Goal: Task Accomplishment & Management: Complete application form

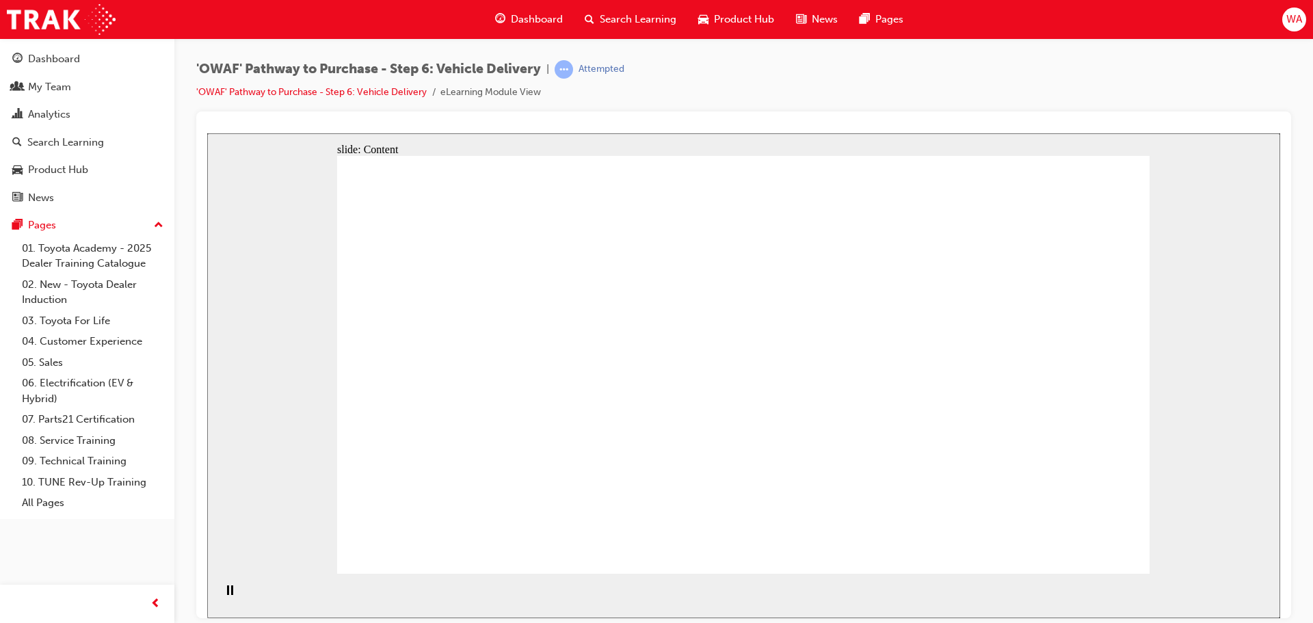
drag, startPoint x: 804, startPoint y: 341, endPoint x: 657, endPoint y: 321, distance: 149.0
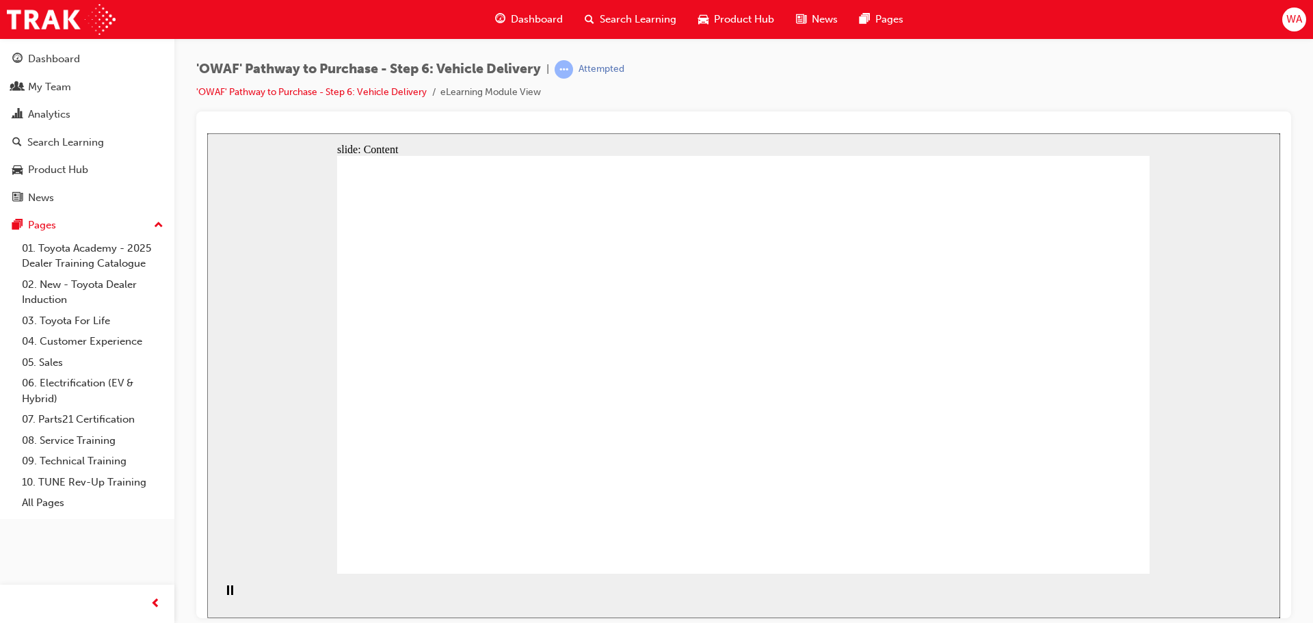
drag, startPoint x: 846, startPoint y: 364, endPoint x: 844, endPoint y: 374, distance: 10.5
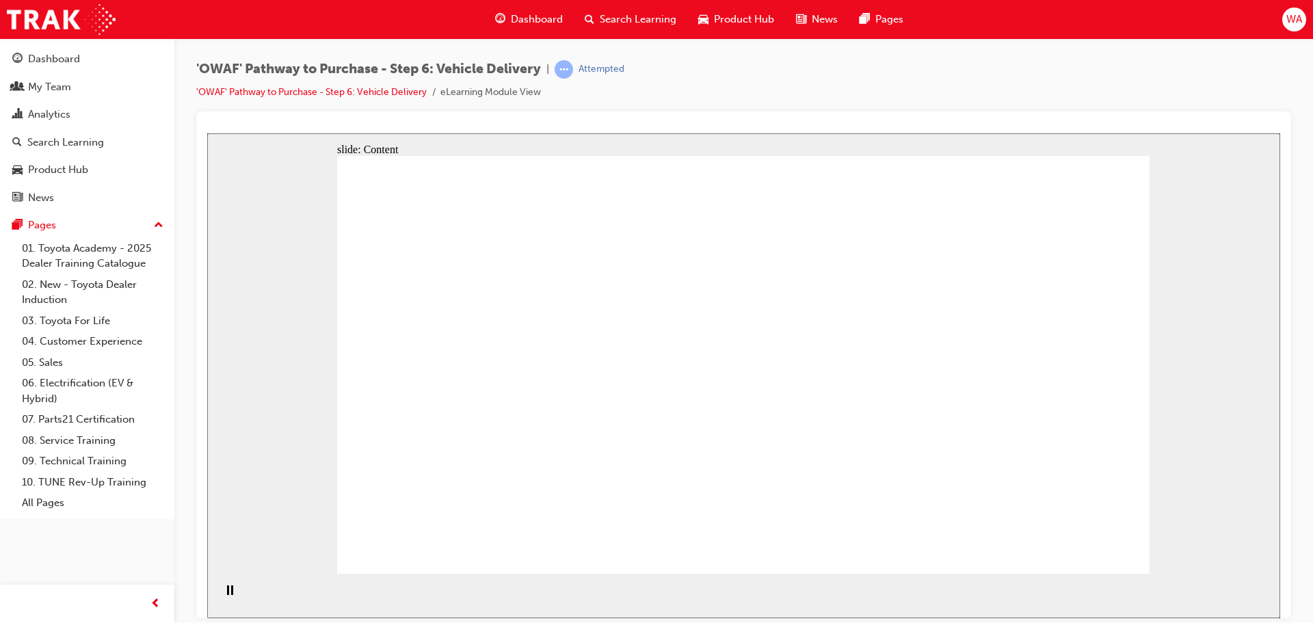
drag, startPoint x: 812, startPoint y: 194, endPoint x: 1015, endPoint y: 202, distance: 202.6
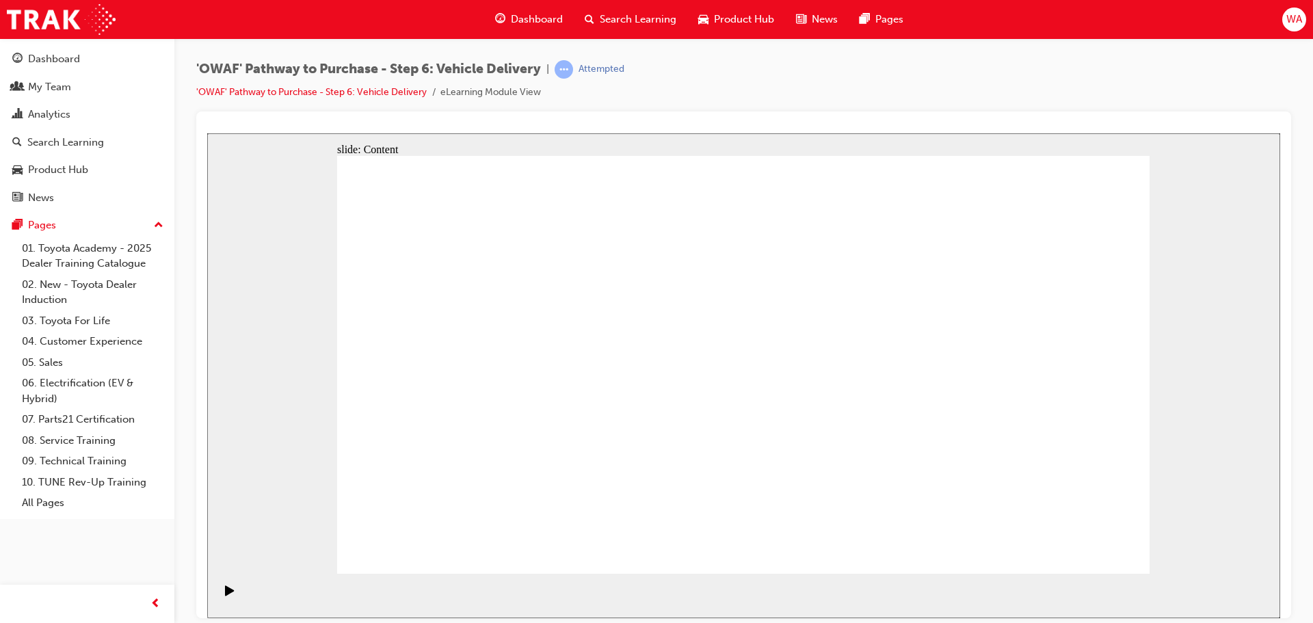
drag, startPoint x: 713, startPoint y: 200, endPoint x: 711, endPoint y: 207, distance: 7.8
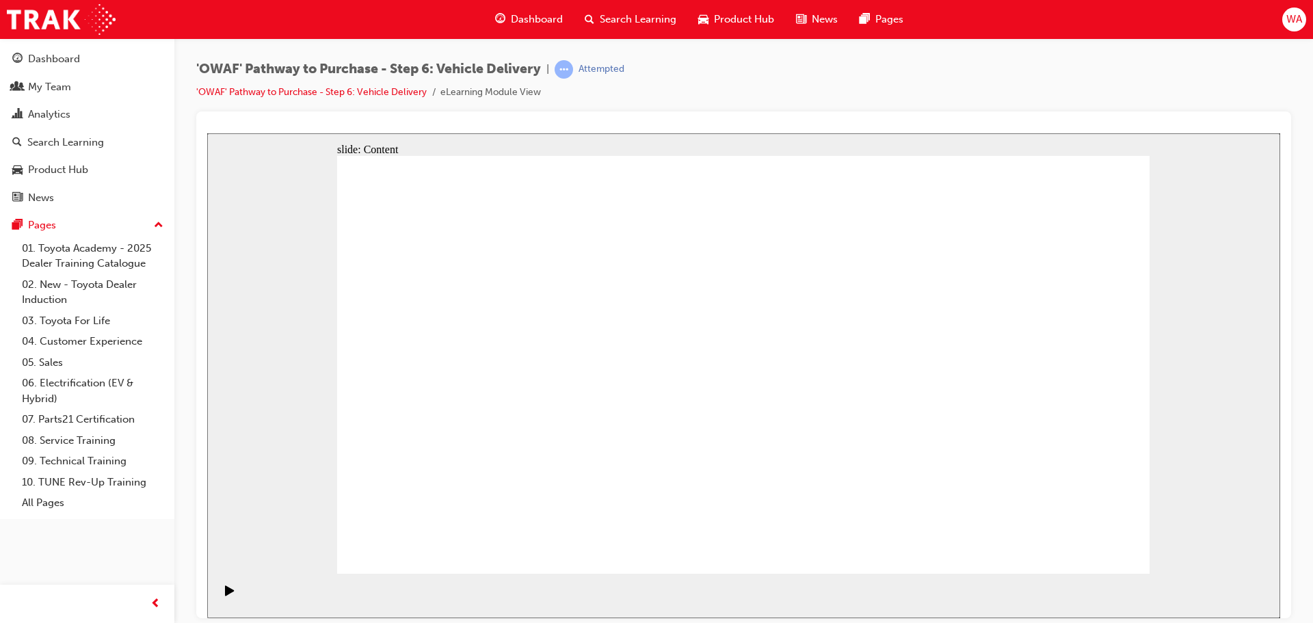
radio input "true"
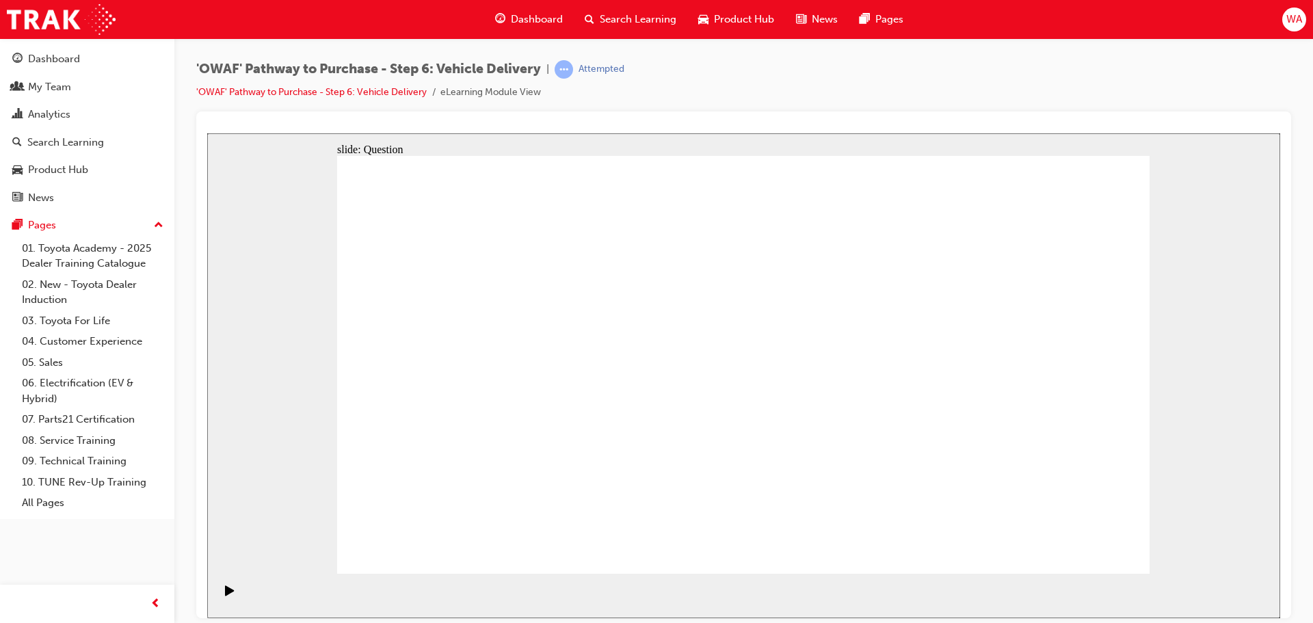
drag, startPoint x: 601, startPoint y: 503, endPoint x: 577, endPoint y: 514, distance: 26.3
drag, startPoint x: 719, startPoint y: 451, endPoint x: 877, endPoint y: 332, distance: 198.2
drag, startPoint x: 889, startPoint y: 462, endPoint x: 532, endPoint y: 387, distance: 364.7
drag, startPoint x: 578, startPoint y: 457, endPoint x: 618, endPoint y: 330, distance: 132.6
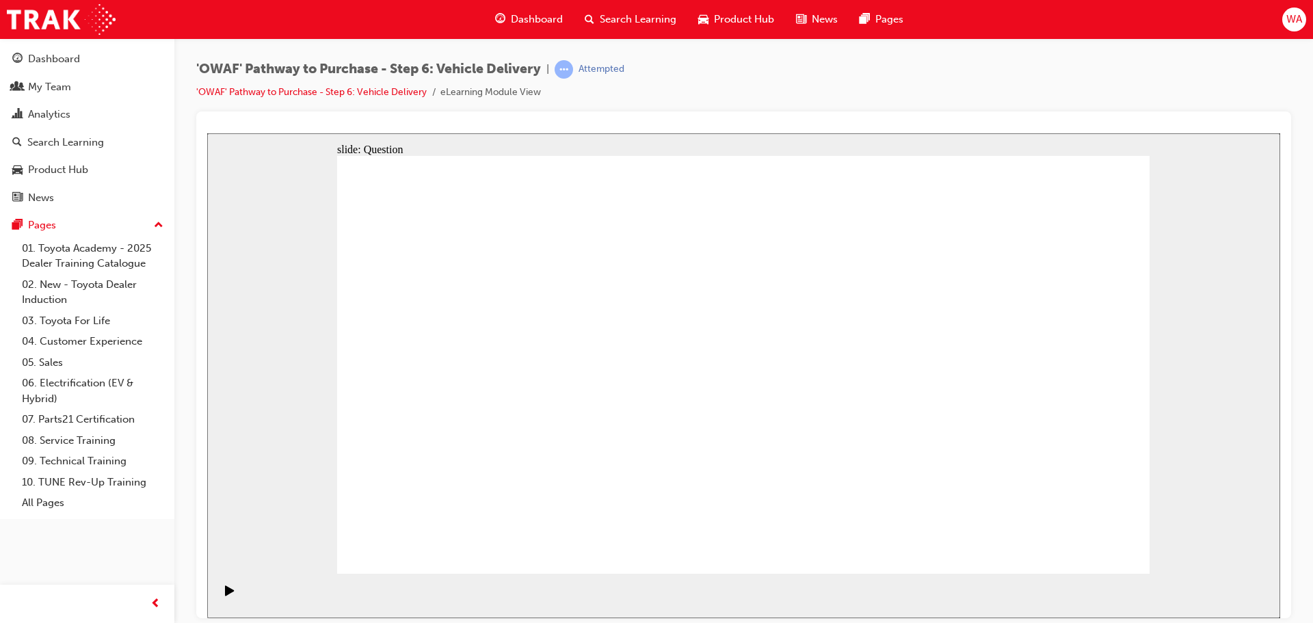
checkbox input "true"
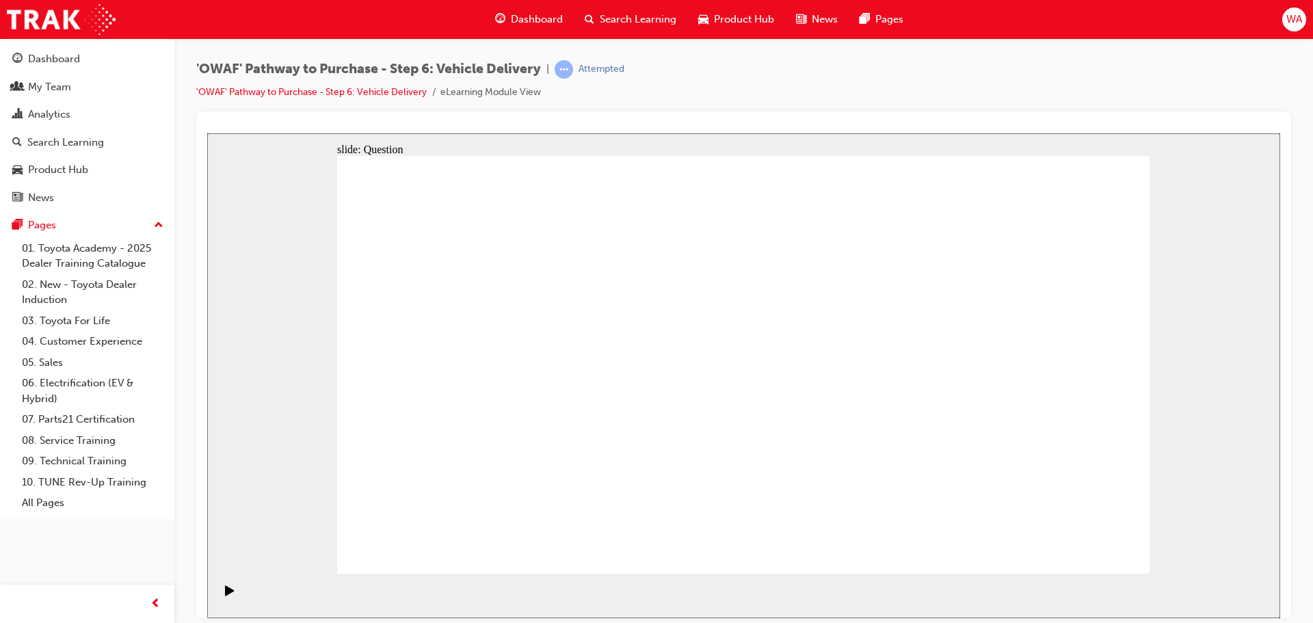
checkbox input "true"
drag, startPoint x: 1018, startPoint y: 362, endPoint x: 488, endPoint y: 401, distance: 530.8
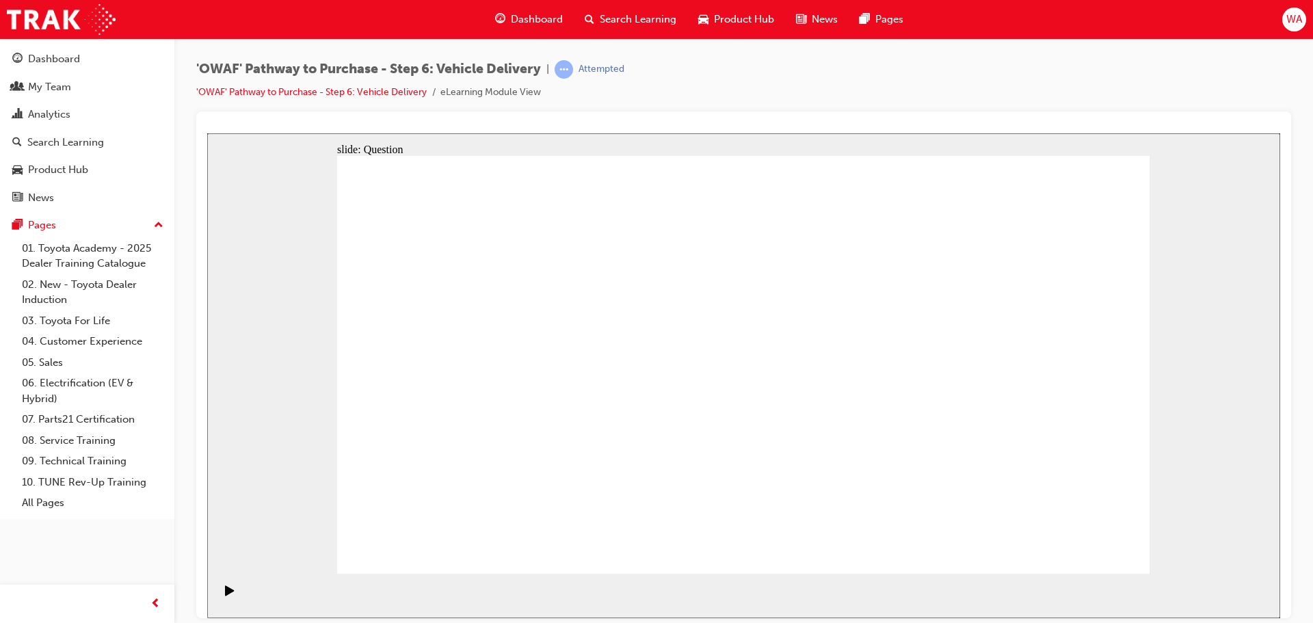
drag, startPoint x: 1008, startPoint y: 377, endPoint x: 478, endPoint y: 416, distance: 531.4
drag, startPoint x: 992, startPoint y: 369, endPoint x: 752, endPoint y: 419, distance: 245.0
drag, startPoint x: 997, startPoint y: 373, endPoint x: 416, endPoint y: 408, distance: 581.6
drag, startPoint x: 1016, startPoint y: 382, endPoint x: 441, endPoint y: 410, distance: 575.1
drag, startPoint x: 1049, startPoint y: 421, endPoint x: 817, endPoint y: 470, distance: 237.5
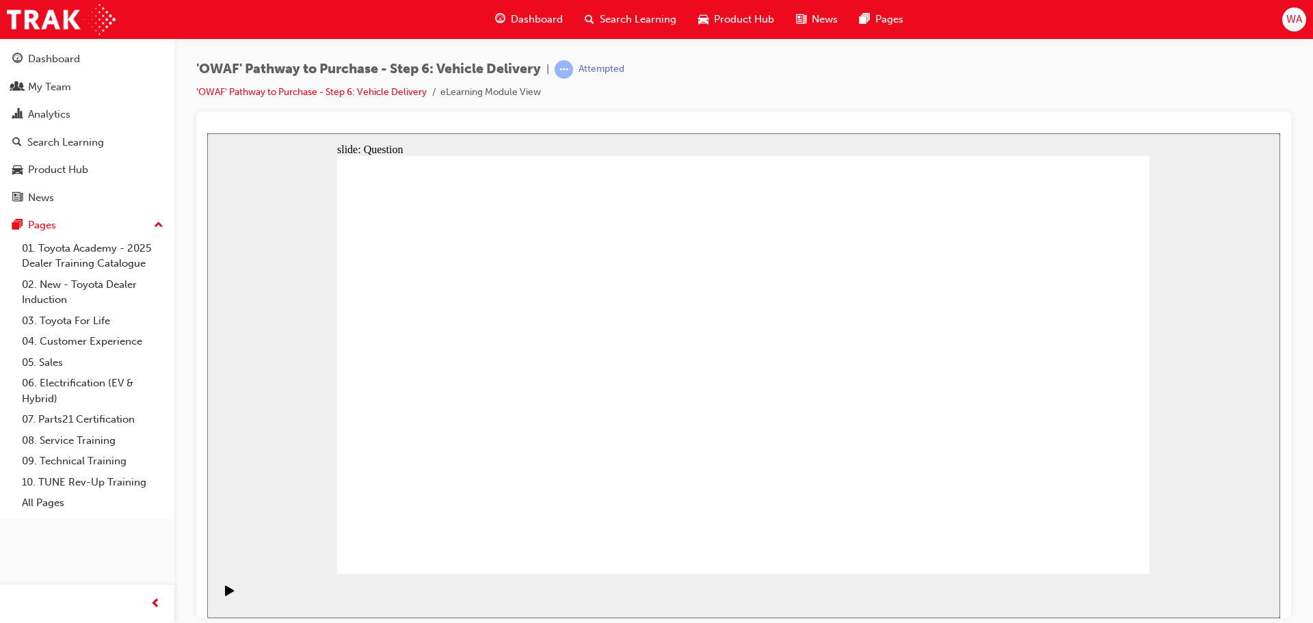
drag, startPoint x: 1009, startPoint y: 367, endPoint x: 489, endPoint y: 390, distance: 521.0
drag, startPoint x: 1009, startPoint y: 356, endPoint x: 498, endPoint y: 382, distance: 512.2
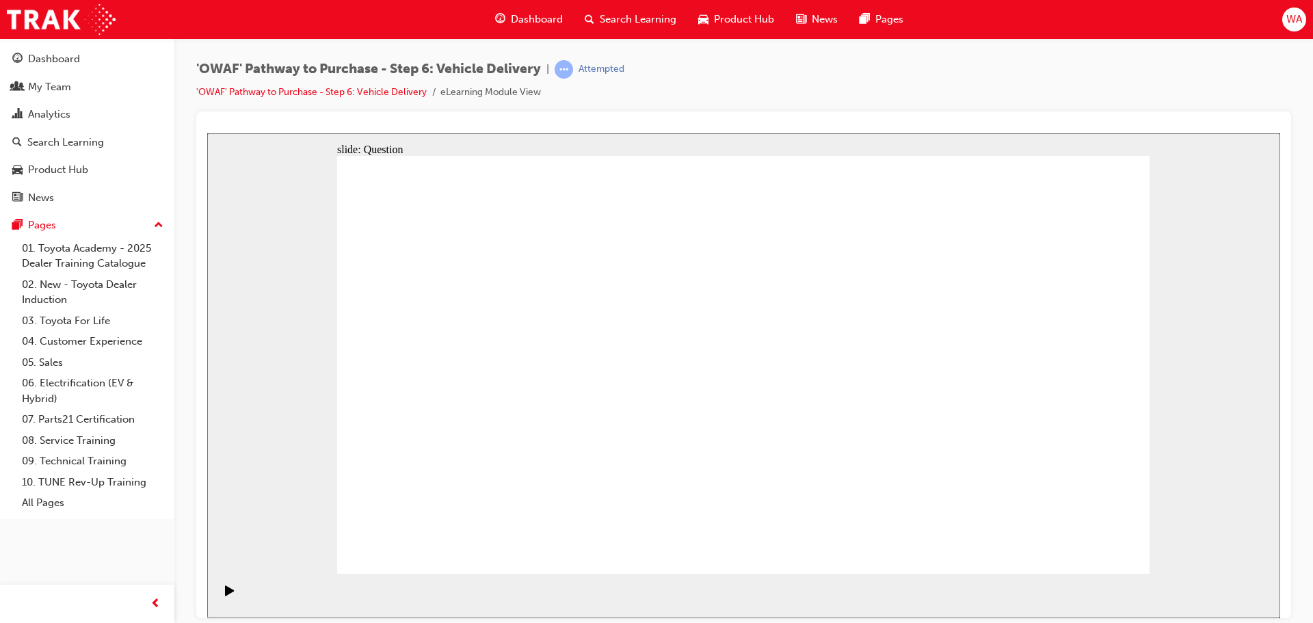
radio input "true"
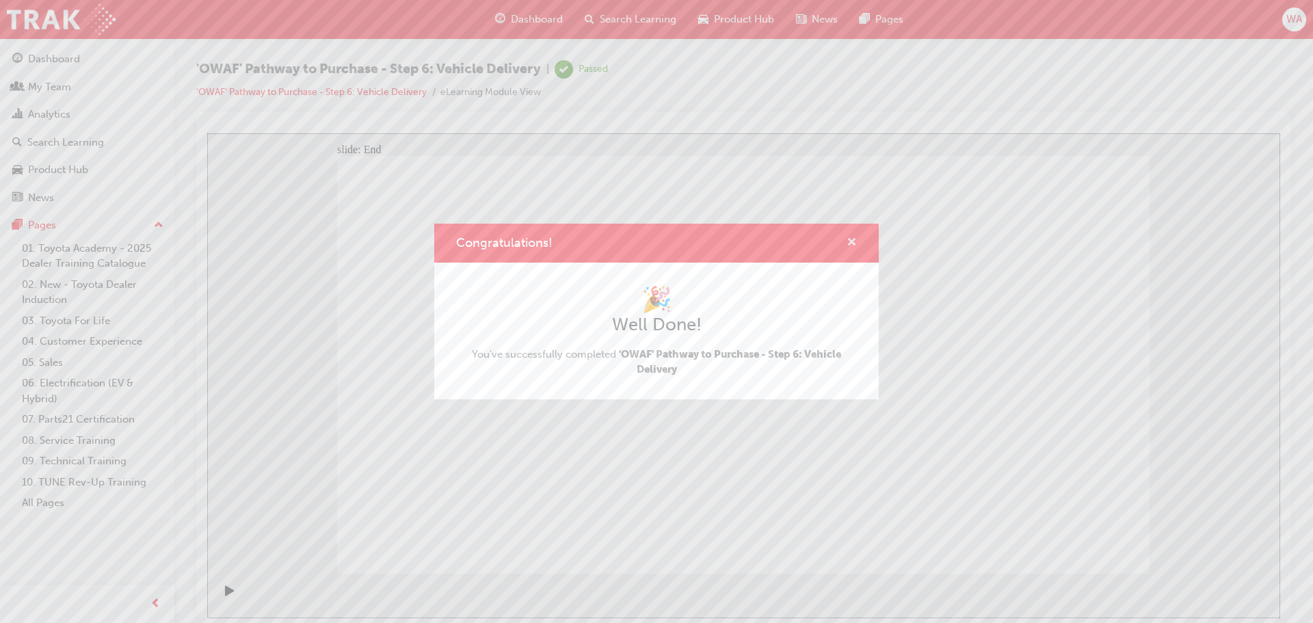
click at [852, 240] on span "cross-icon" at bounding box center [852, 243] width 10 height 12
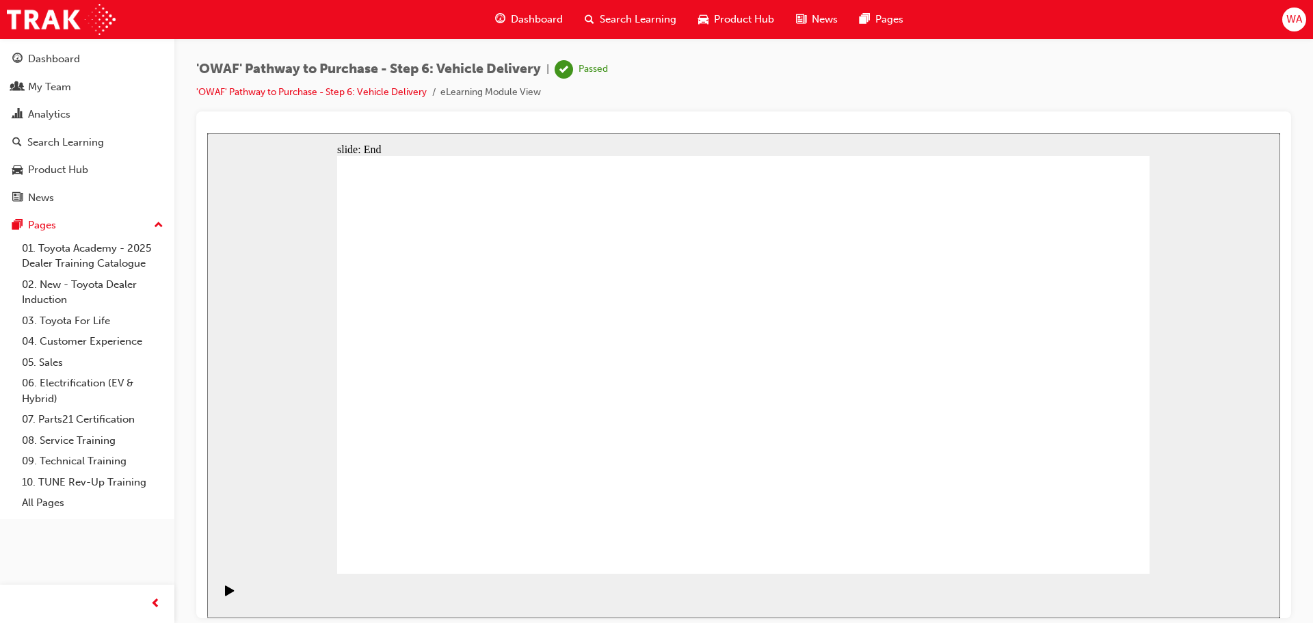
click at [632, 13] on span "Search Learning" at bounding box center [638, 20] width 77 height 16
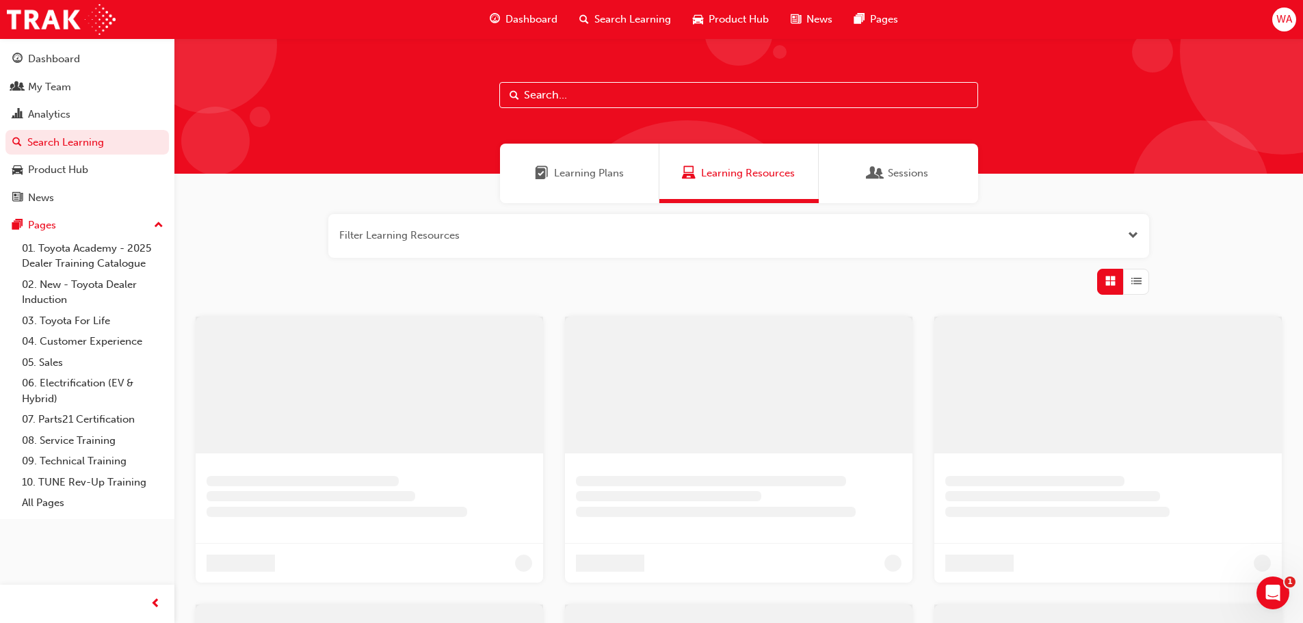
click at [576, 156] on div "Learning Plans" at bounding box center [579, 173] width 159 height 59
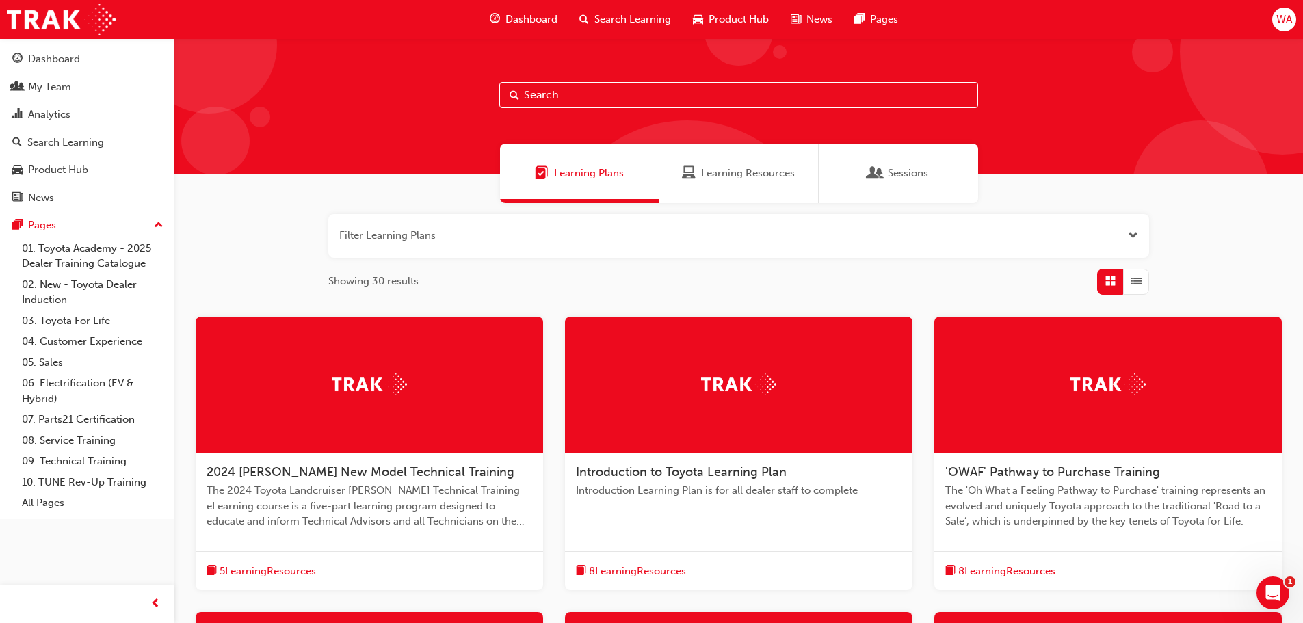
click at [1104, 510] on span "The 'Oh What a Feeling Pathway to Purchase' training represents an evolved and …" at bounding box center [1108, 506] width 326 height 47
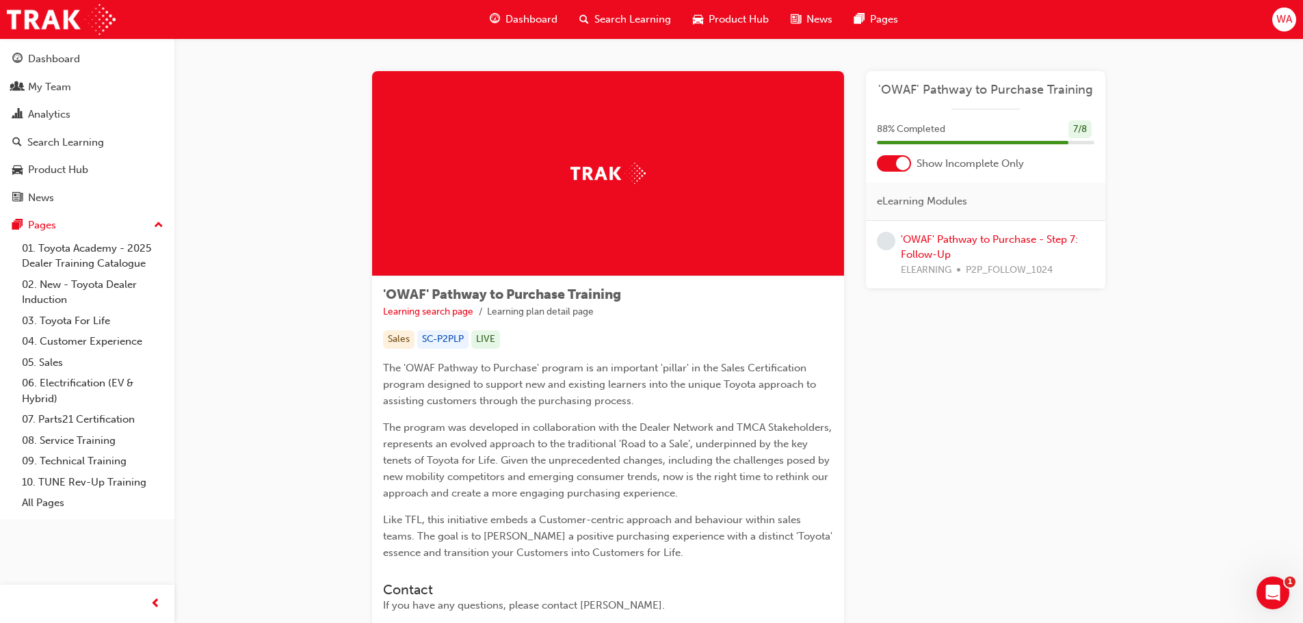
click at [983, 252] on div "'OWAF' Pathway to Purchase - Step 7: Follow-Up ELEARNING P2P_FOLLOW_1024" at bounding box center [998, 255] width 194 height 47
click at [981, 243] on link "'OWAF' Pathway to Purchase - Step 7: Follow-Up" at bounding box center [989, 247] width 177 height 28
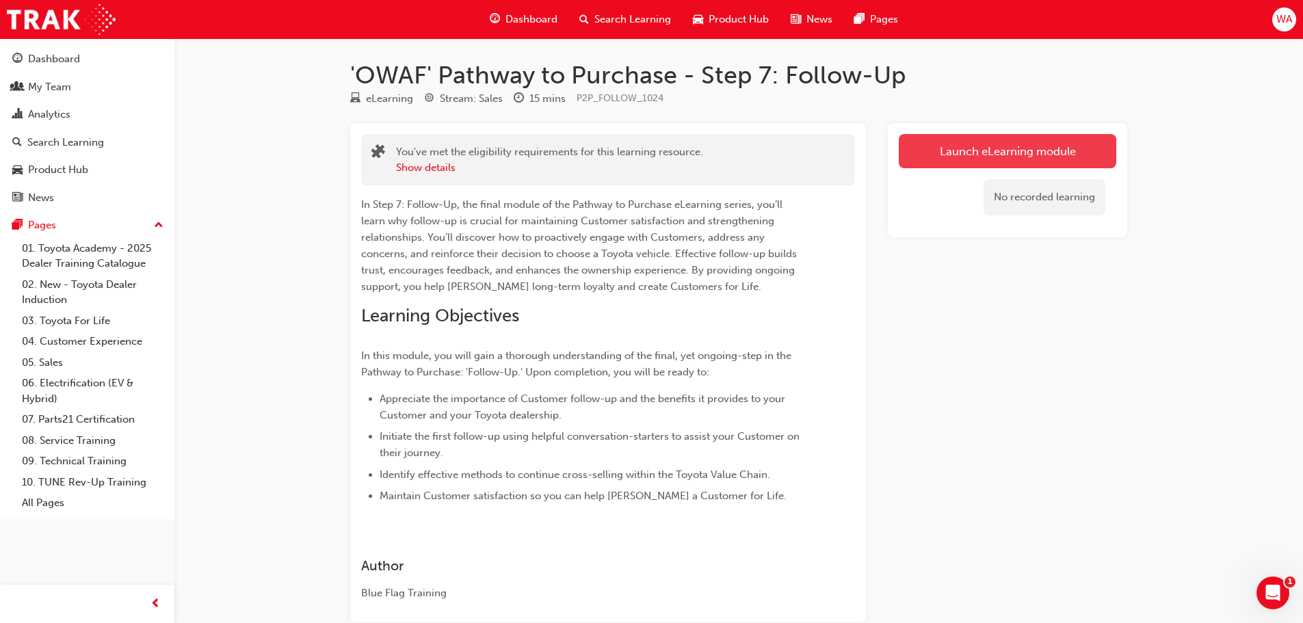
click at [1027, 157] on link "Launch eLearning module" at bounding box center [1007, 151] width 217 height 34
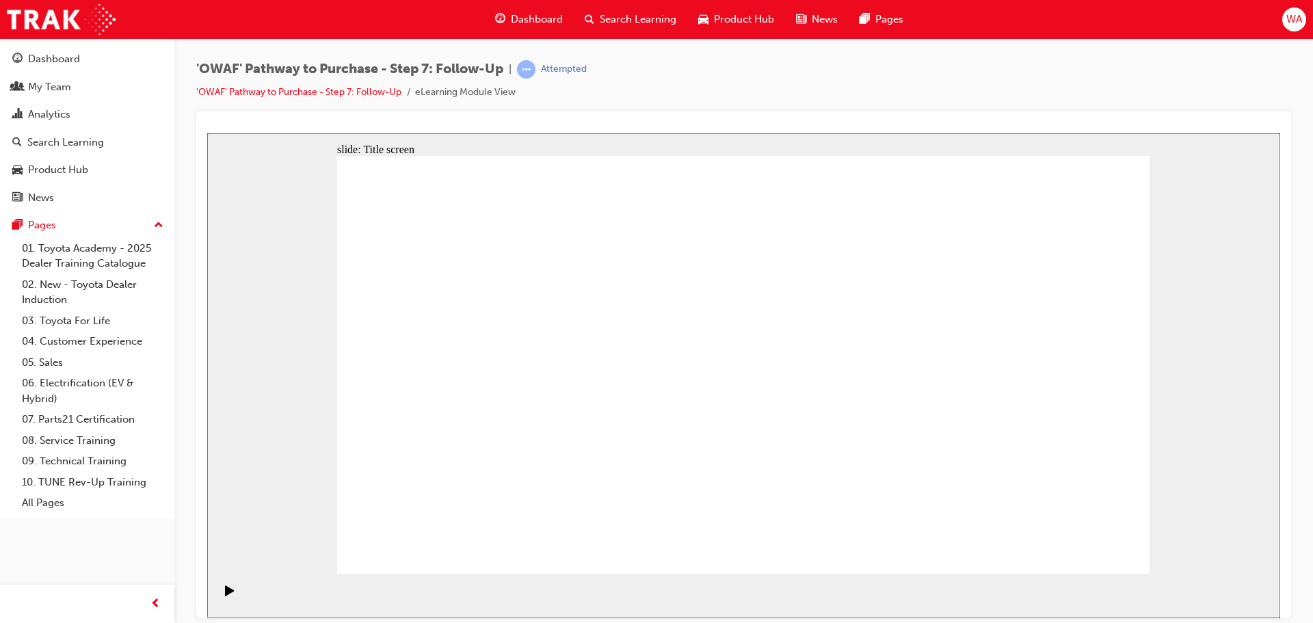
drag, startPoint x: 848, startPoint y: 339, endPoint x: 841, endPoint y: 337, distance: 7.0
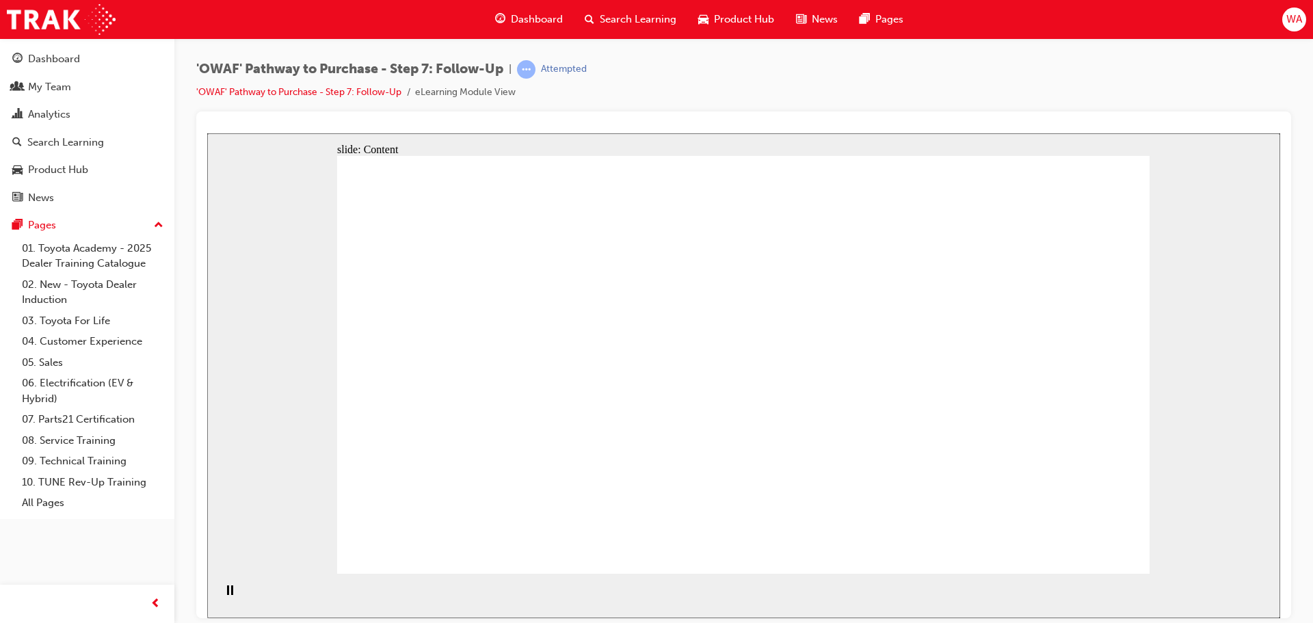
drag, startPoint x: 719, startPoint y: 336, endPoint x: 730, endPoint y: 335, distance: 11.0
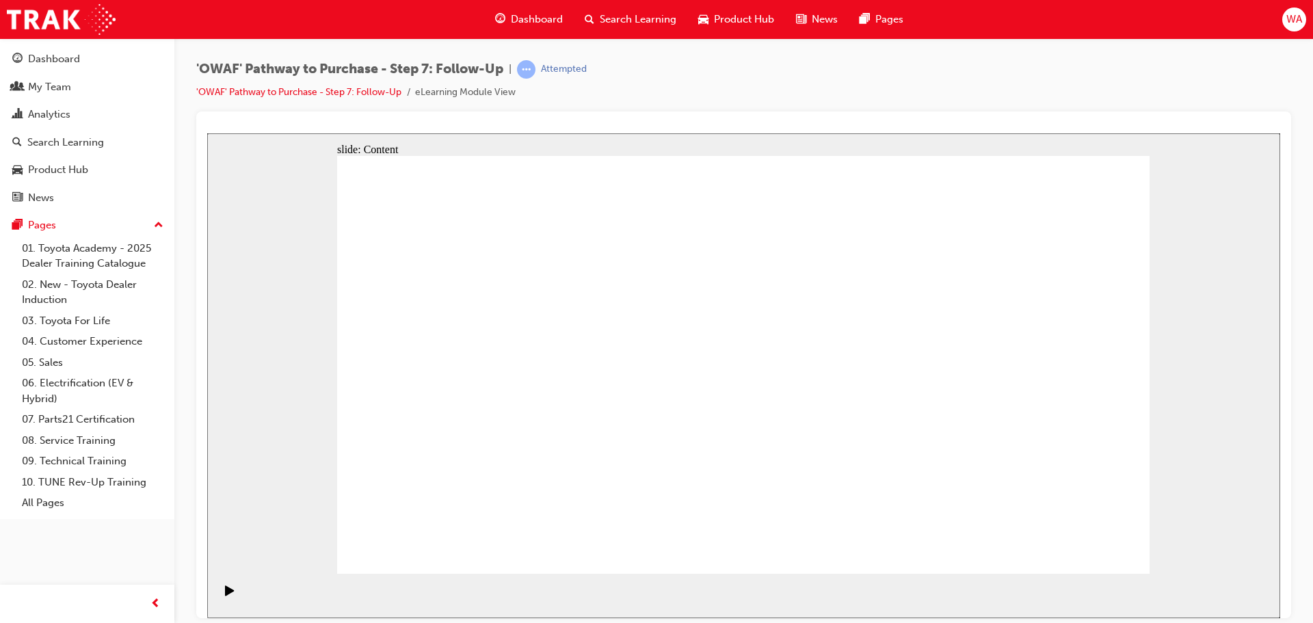
drag, startPoint x: 1013, startPoint y: 282, endPoint x: 1014, endPoint y: 272, distance: 10.3
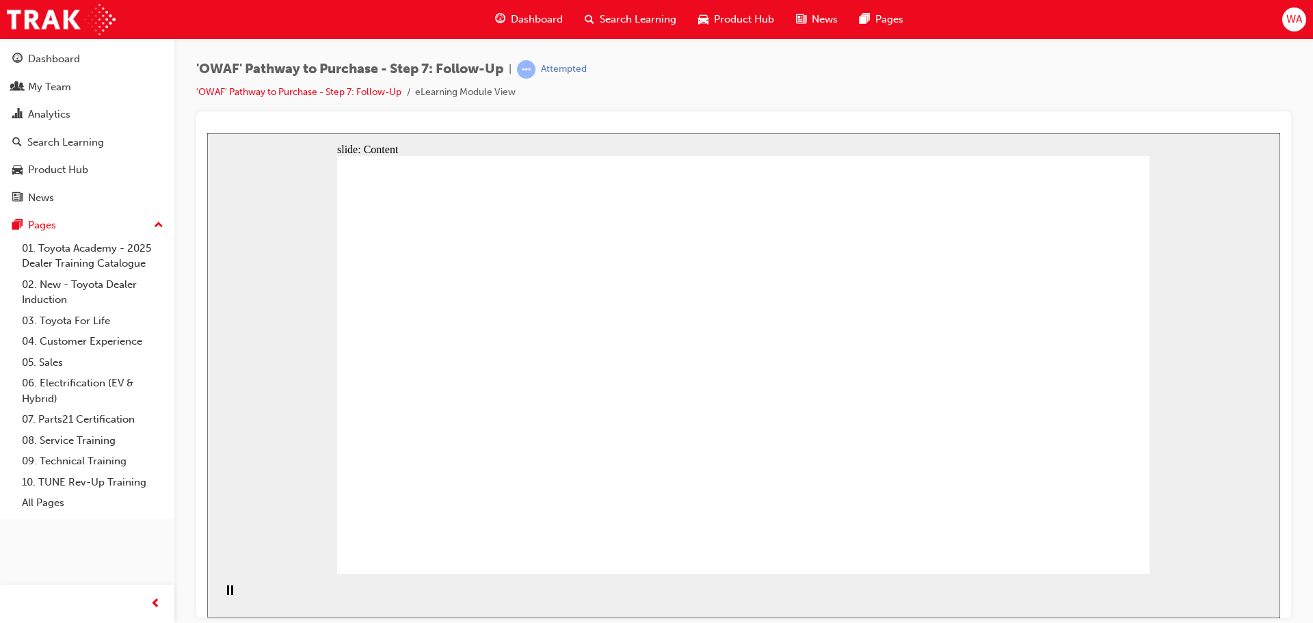
drag, startPoint x: 789, startPoint y: 342, endPoint x: 788, endPoint y: 349, distance: 6.9
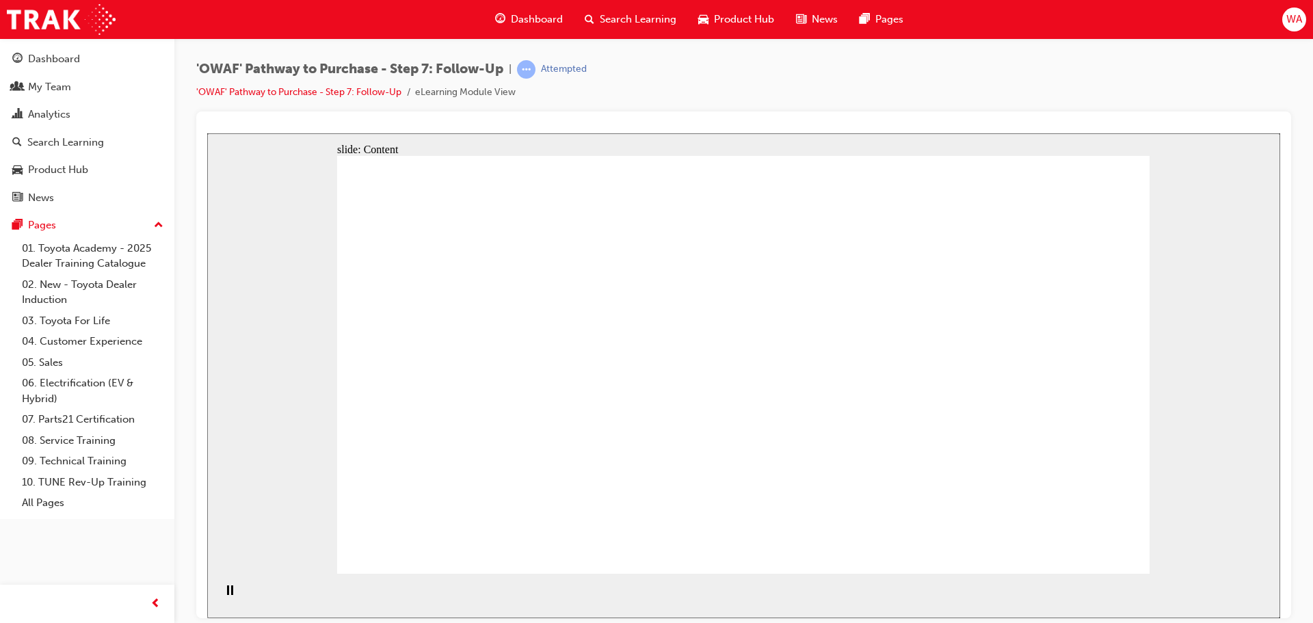
drag, startPoint x: 454, startPoint y: 336, endPoint x: 447, endPoint y: 337, distance: 6.9
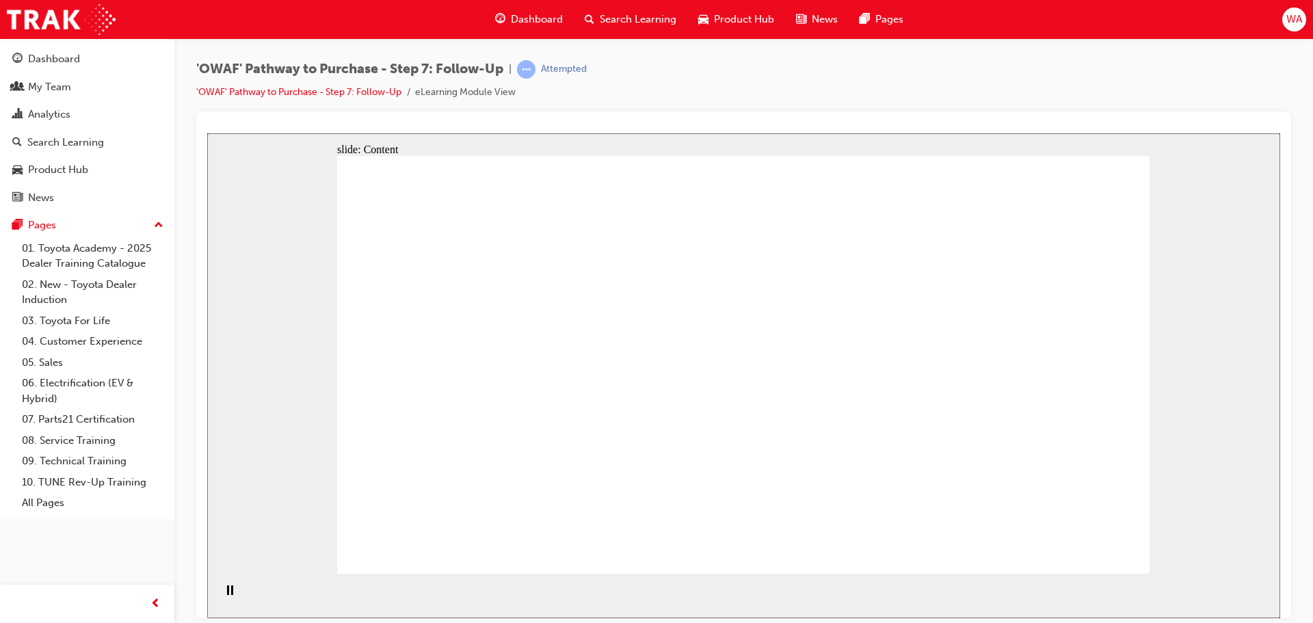
drag, startPoint x: 940, startPoint y: 293, endPoint x: 942, endPoint y: 304, distance: 11.8
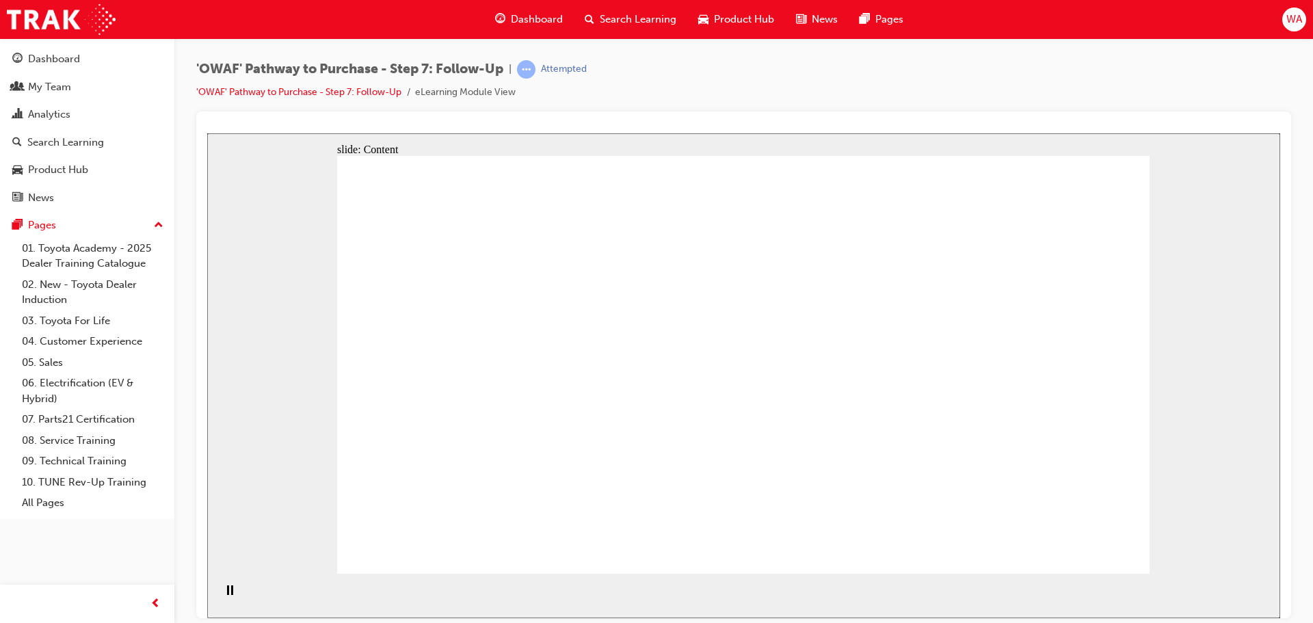
drag, startPoint x: 739, startPoint y: 223, endPoint x: 732, endPoint y: 237, distance: 15.9
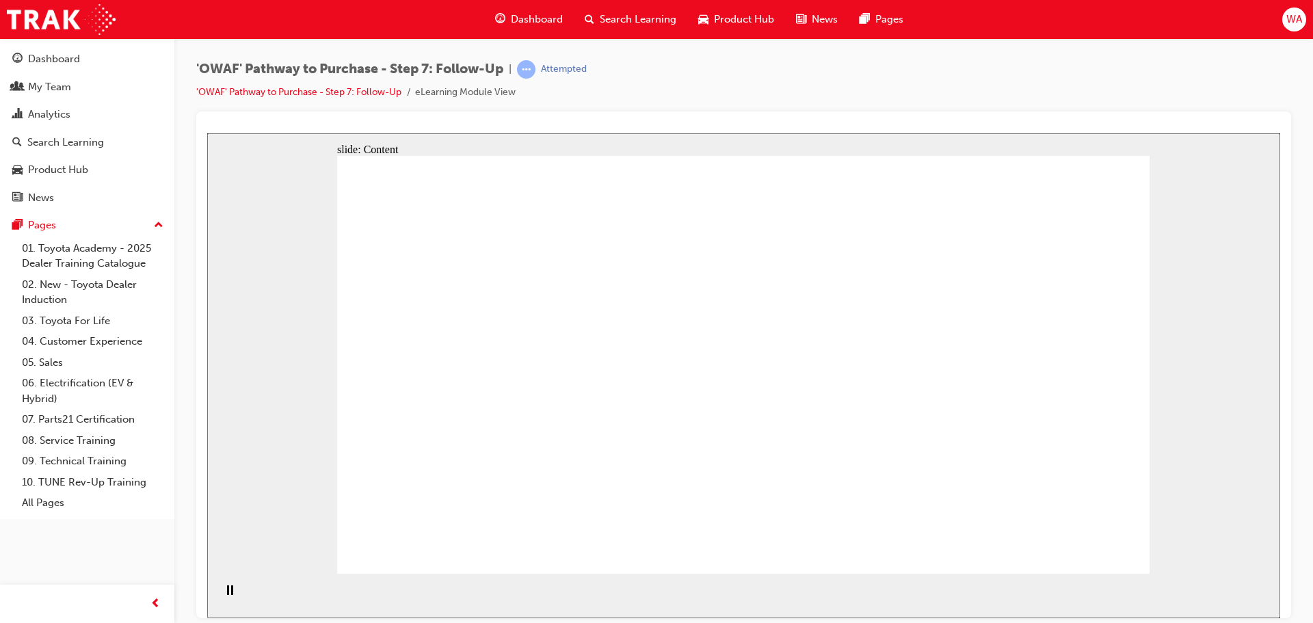
drag, startPoint x: 736, startPoint y: 202, endPoint x: 738, endPoint y: 209, distance: 7.1
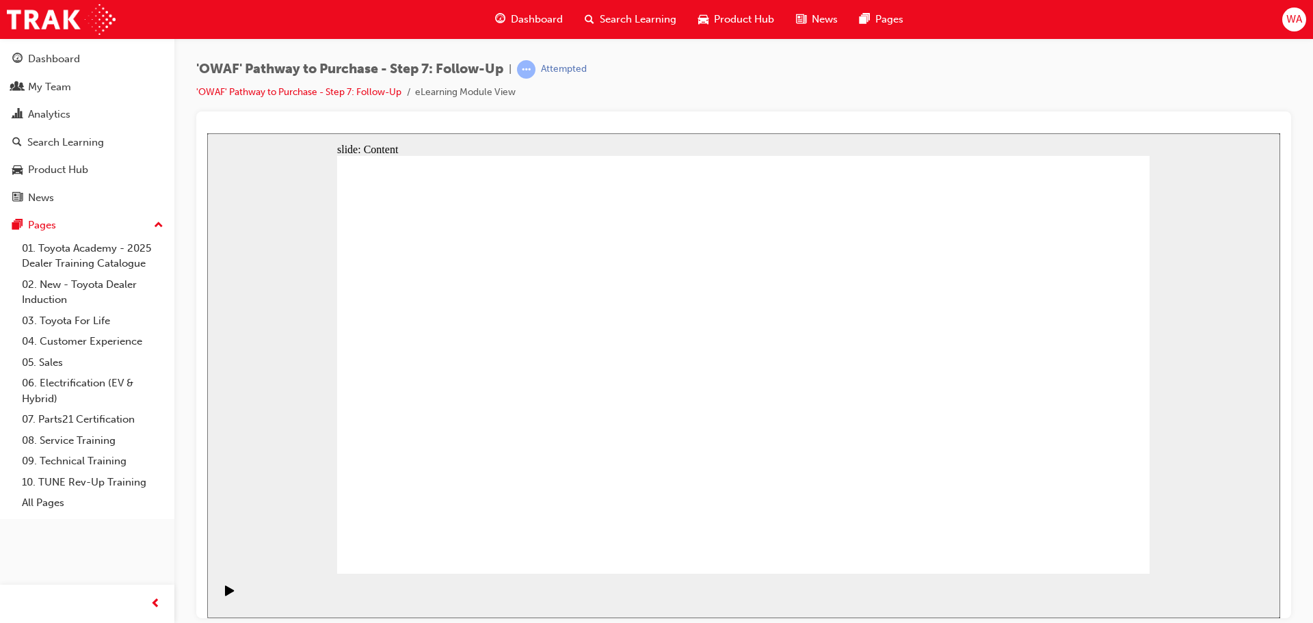
drag, startPoint x: 897, startPoint y: 259, endPoint x: 863, endPoint y: 260, distance: 33.5
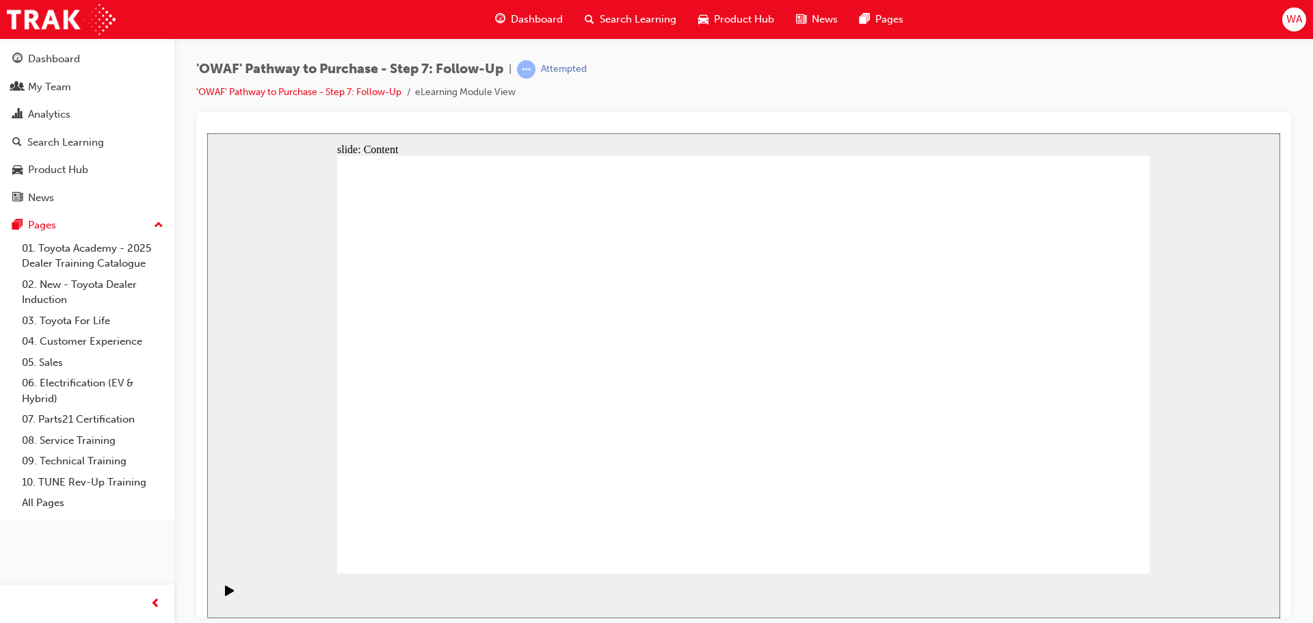
drag, startPoint x: 1000, startPoint y: 274, endPoint x: 993, endPoint y: 286, distance: 14.1
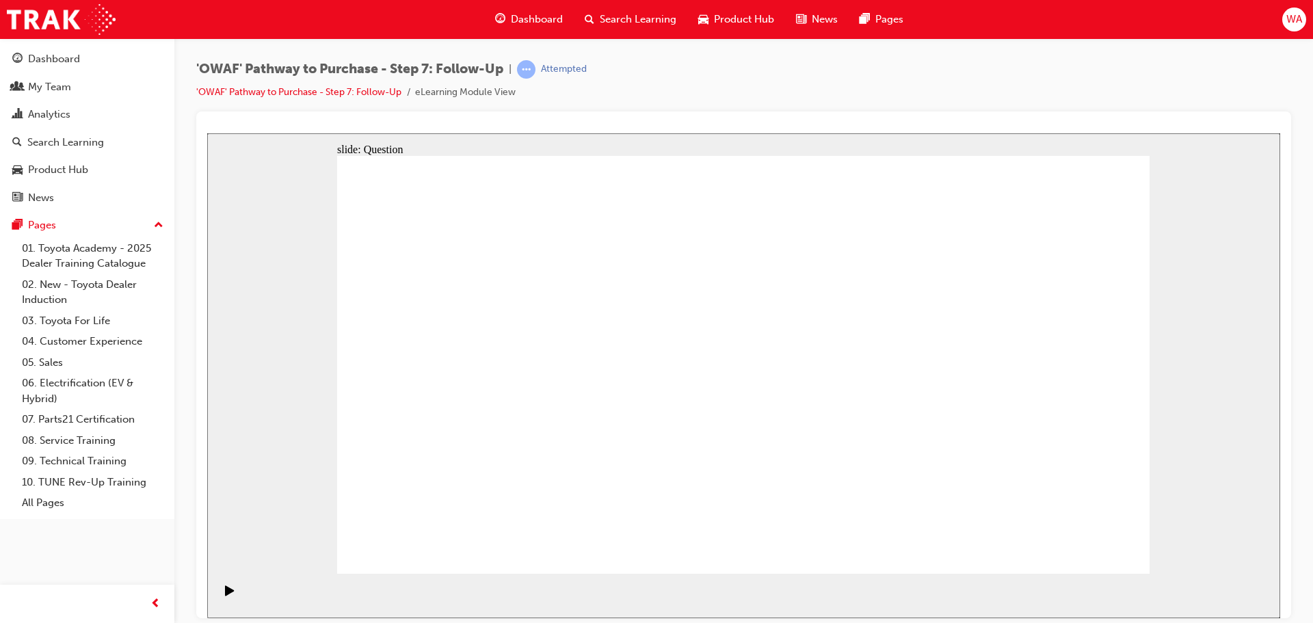
radio input "false"
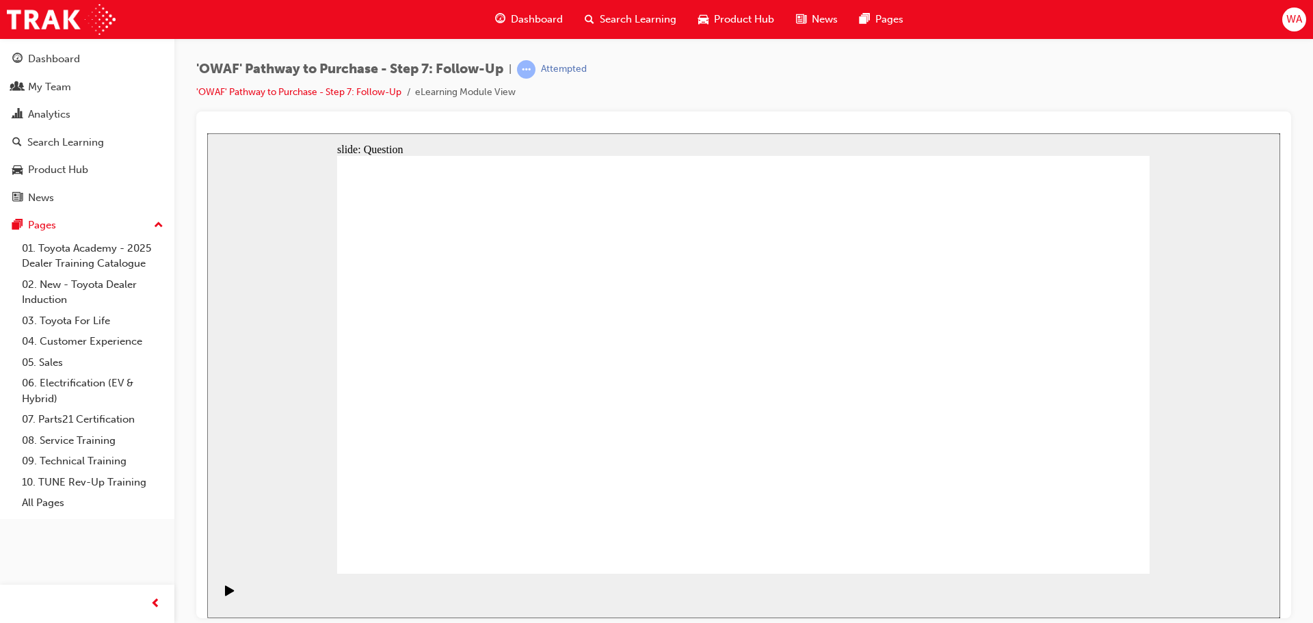
radio input "true"
click at [1037, 581] on section "Playback Speed 2 1.75 1.5 1.25" at bounding box center [743, 595] width 1073 height 44
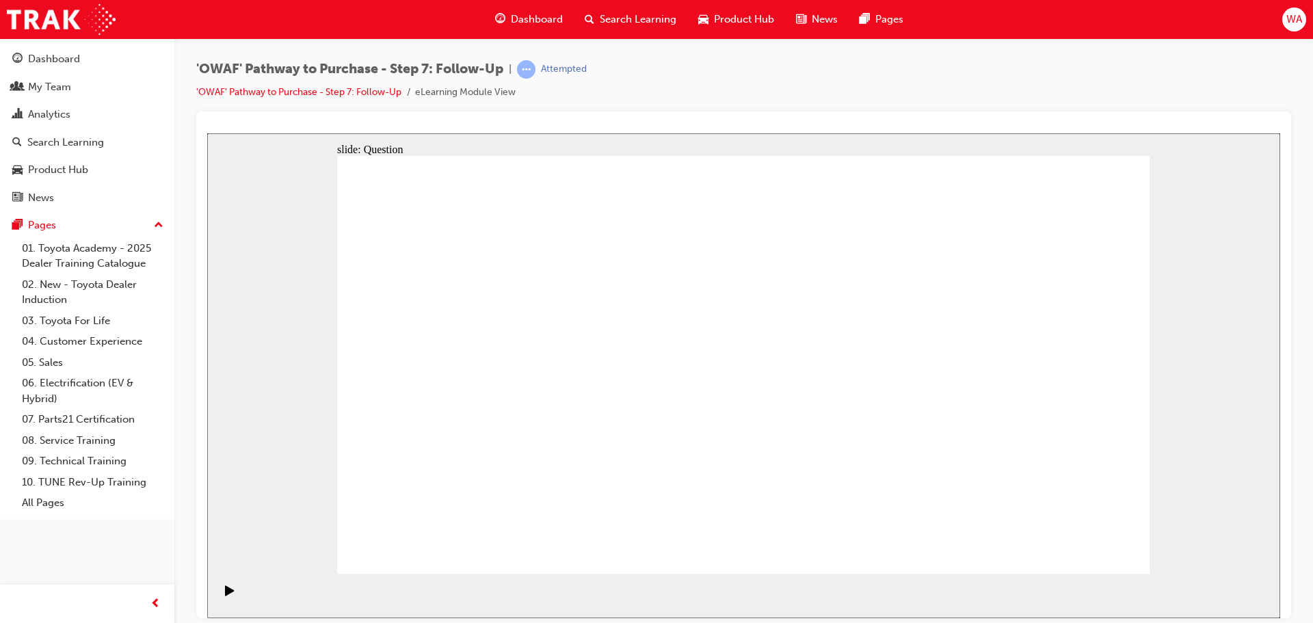
drag, startPoint x: 857, startPoint y: 475, endPoint x: 723, endPoint y: 318, distance: 206.7
drag, startPoint x: 776, startPoint y: 515, endPoint x: 594, endPoint y: 352, distance: 244.6
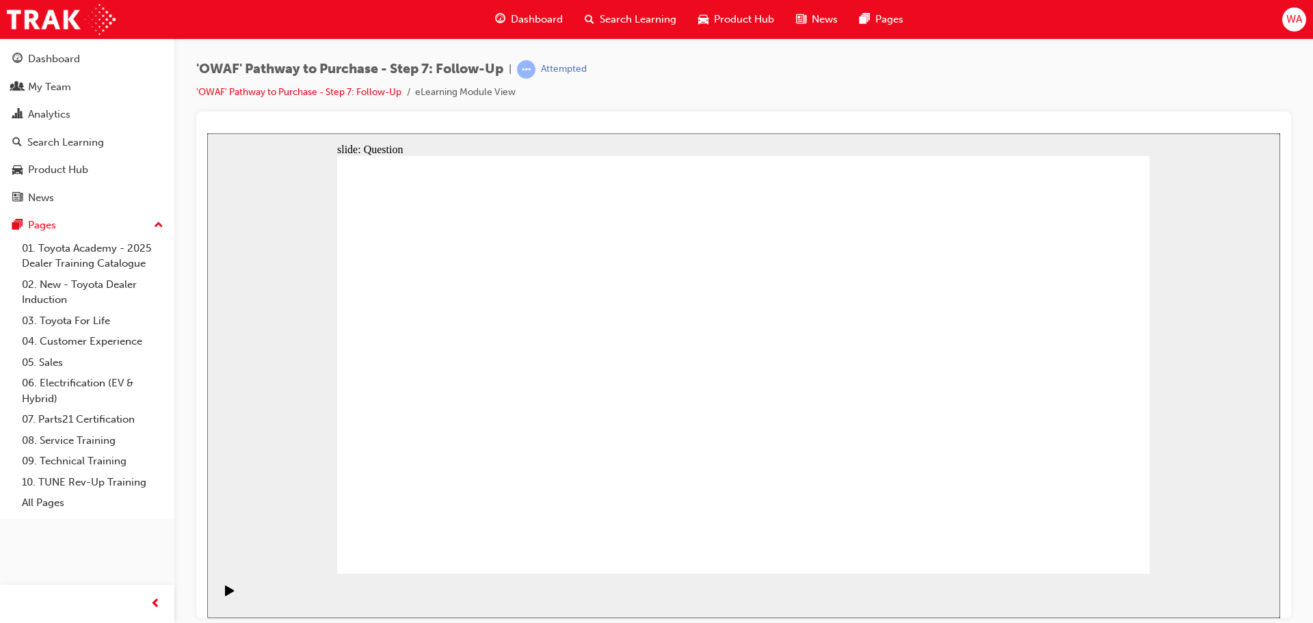
drag, startPoint x: 628, startPoint y: 469, endPoint x: 657, endPoint y: 388, distance: 86.1
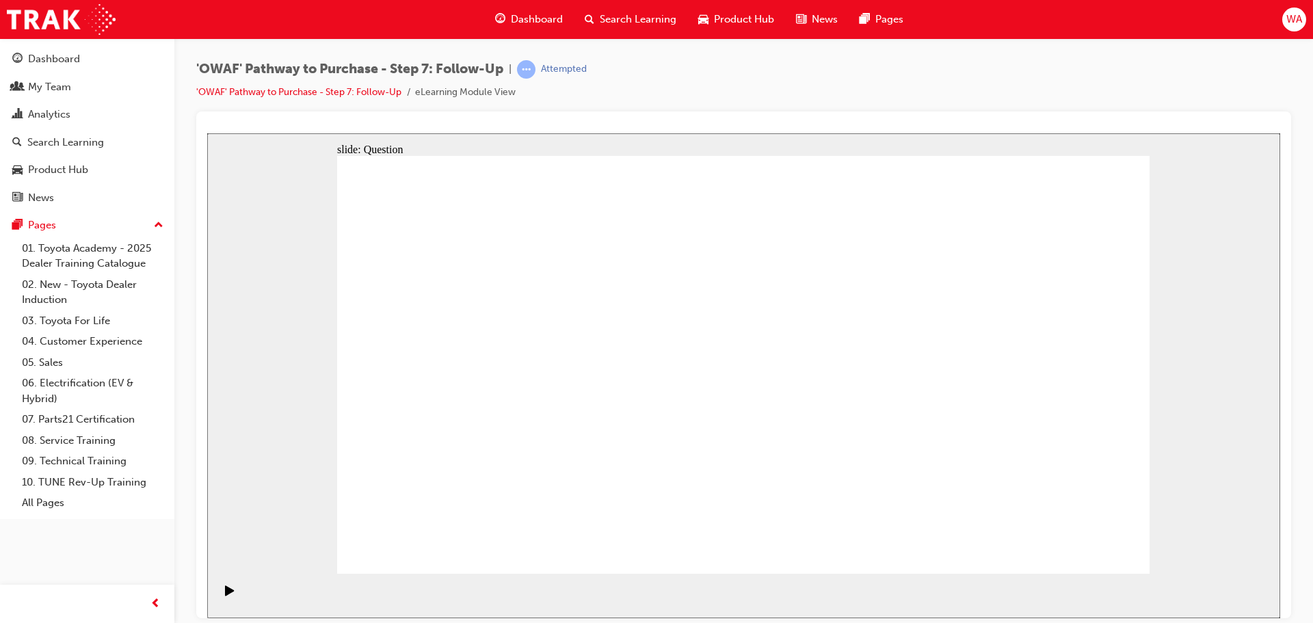
drag, startPoint x: 1087, startPoint y: 356, endPoint x: 982, endPoint y: 376, distance: 107.2
drag, startPoint x: 739, startPoint y: 320, endPoint x: 758, endPoint y: 522, distance: 202.7
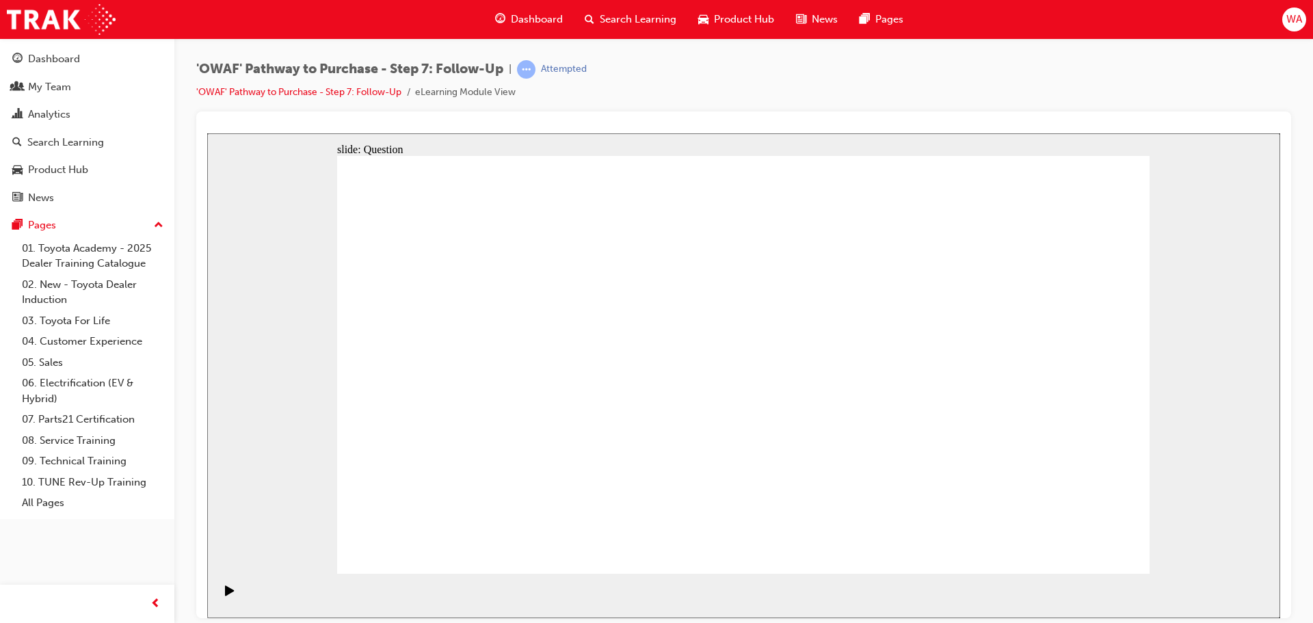
drag, startPoint x: 629, startPoint y: 519, endPoint x: 776, endPoint y: 317, distance: 249.6
drag, startPoint x: 740, startPoint y: 259, endPoint x: 775, endPoint y: 418, distance: 163.1
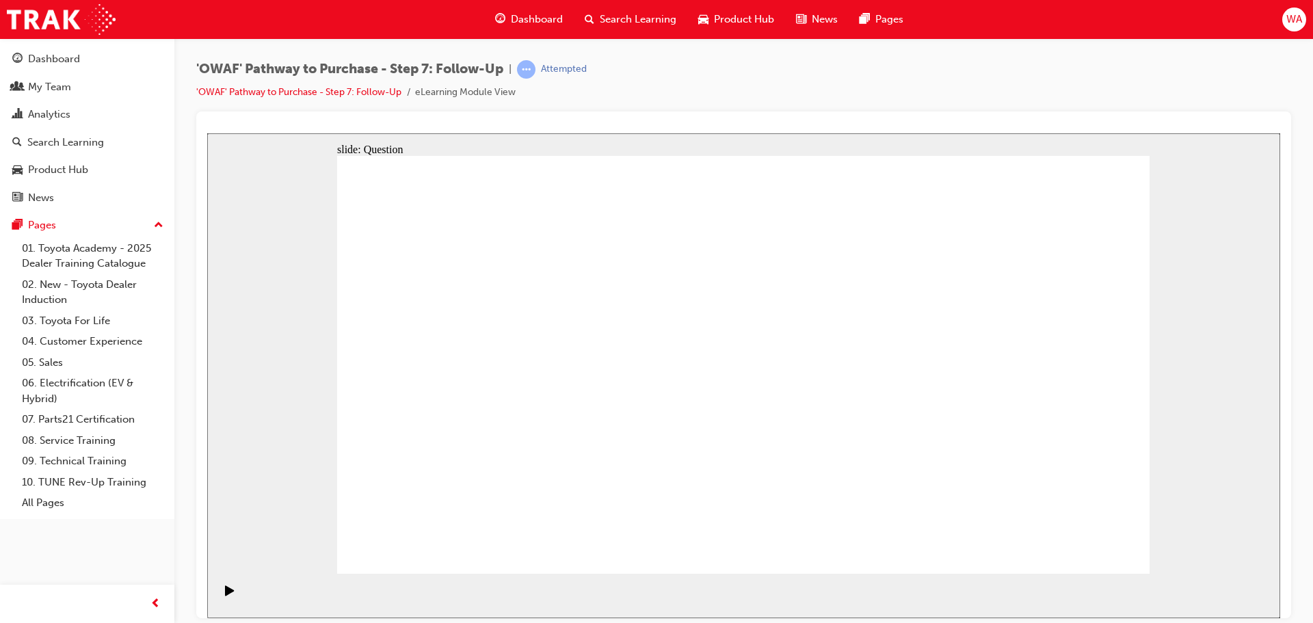
radio input "true"
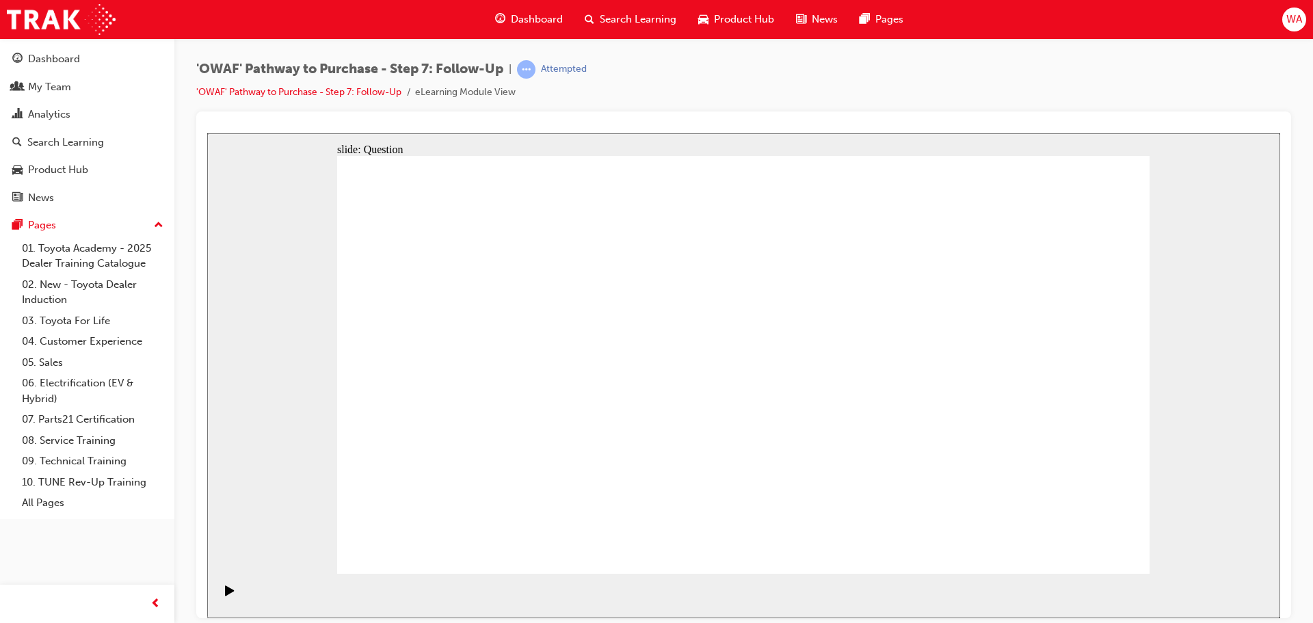
drag, startPoint x: 730, startPoint y: 263, endPoint x: 747, endPoint y: 341, distance: 79.7
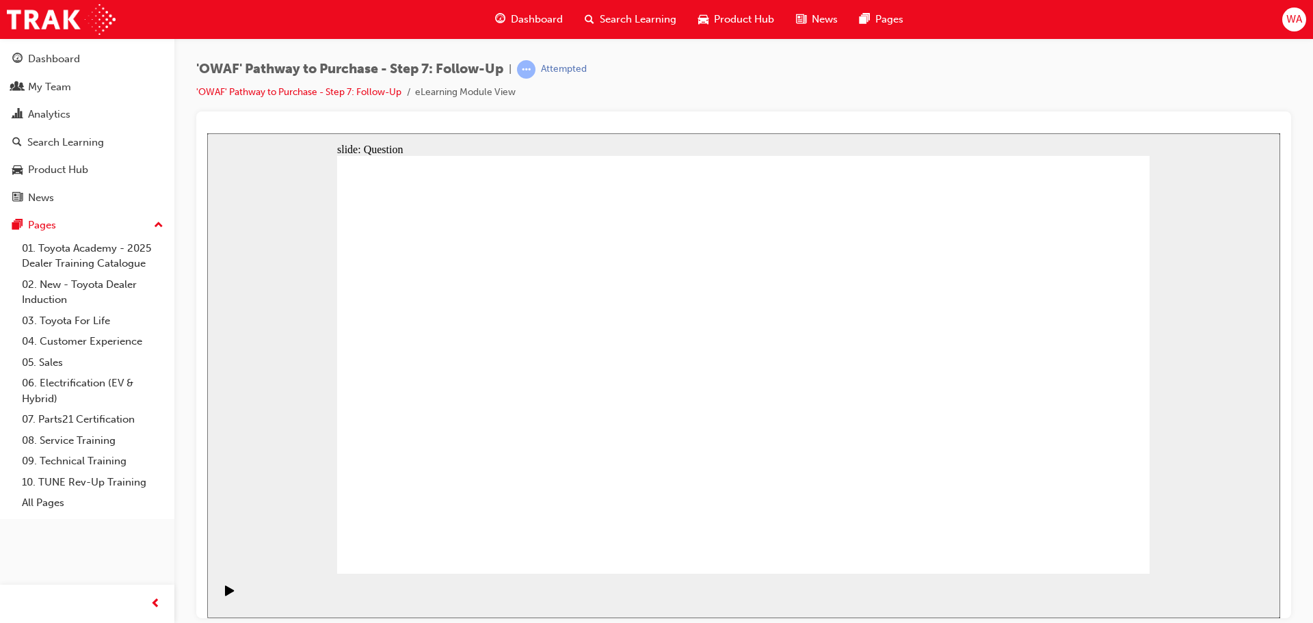
radio input "true"
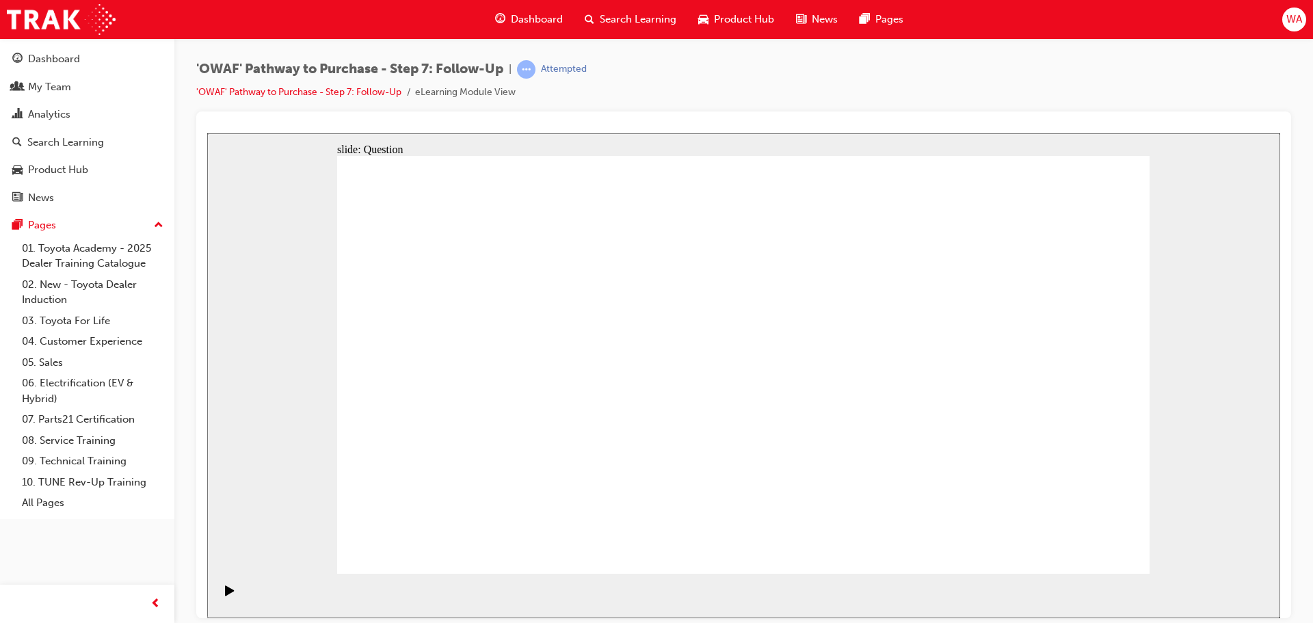
radio input "true"
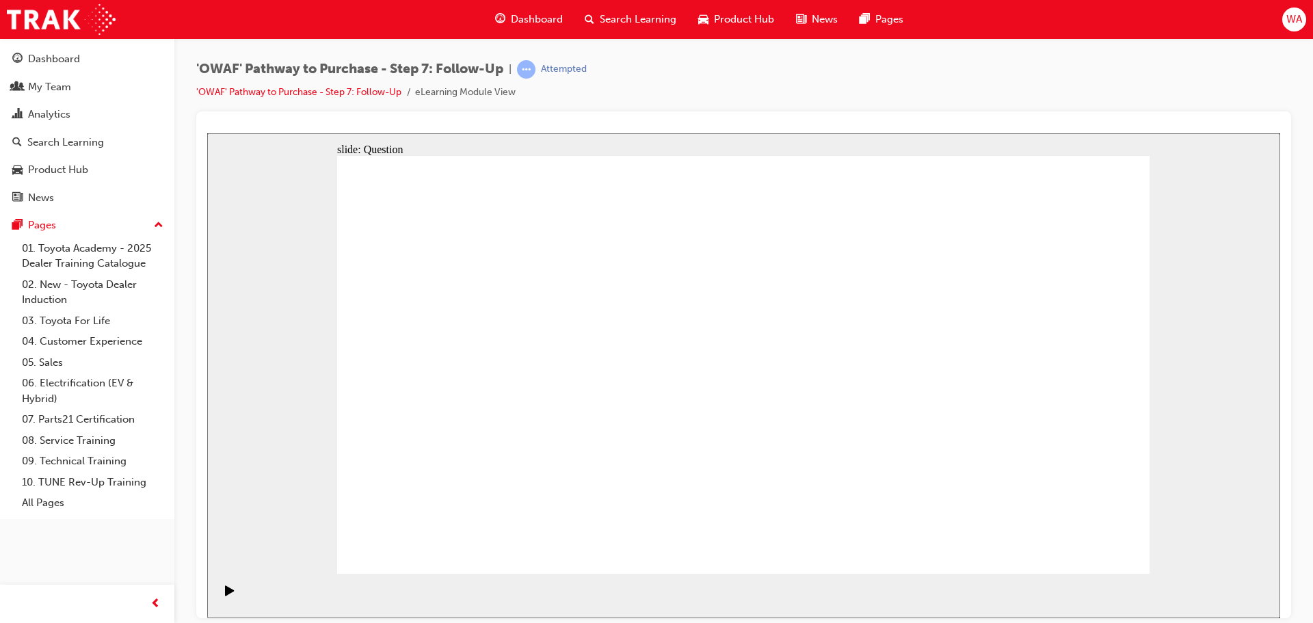
radio input "true"
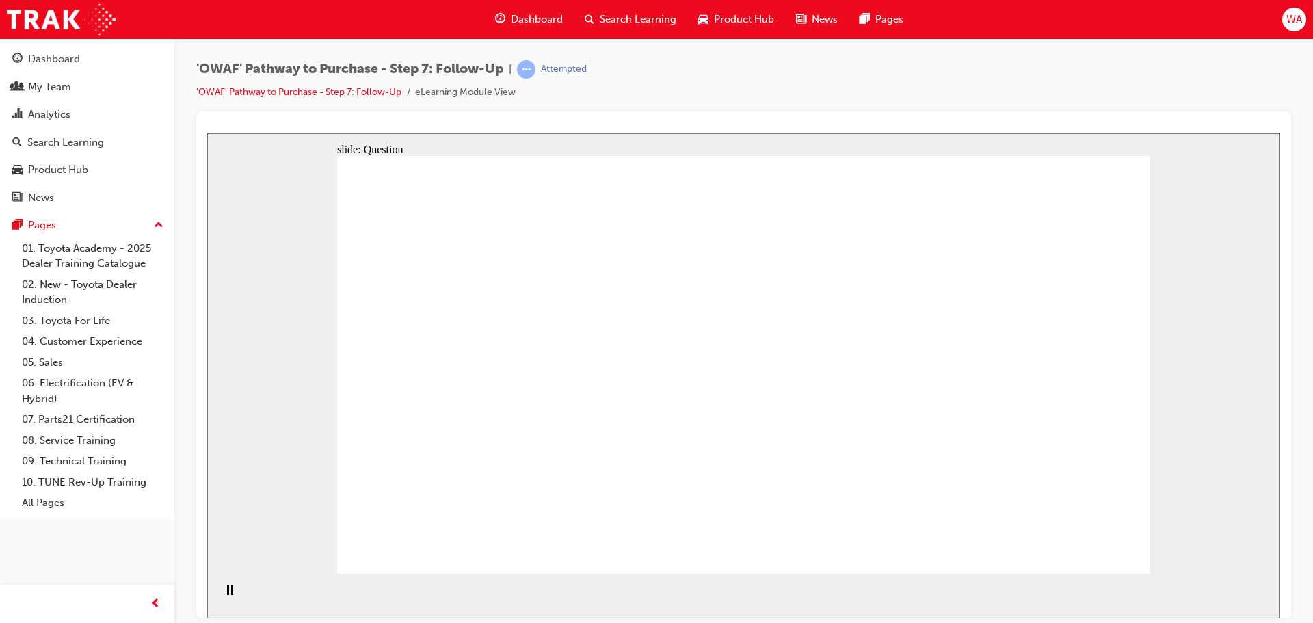
drag, startPoint x: 571, startPoint y: 485, endPoint x: 730, endPoint y: 330, distance: 222.5
drag, startPoint x: 762, startPoint y: 516, endPoint x: 589, endPoint y: 353, distance: 238.0
drag, startPoint x: 904, startPoint y: 486, endPoint x: 634, endPoint y: 409, distance: 281.0
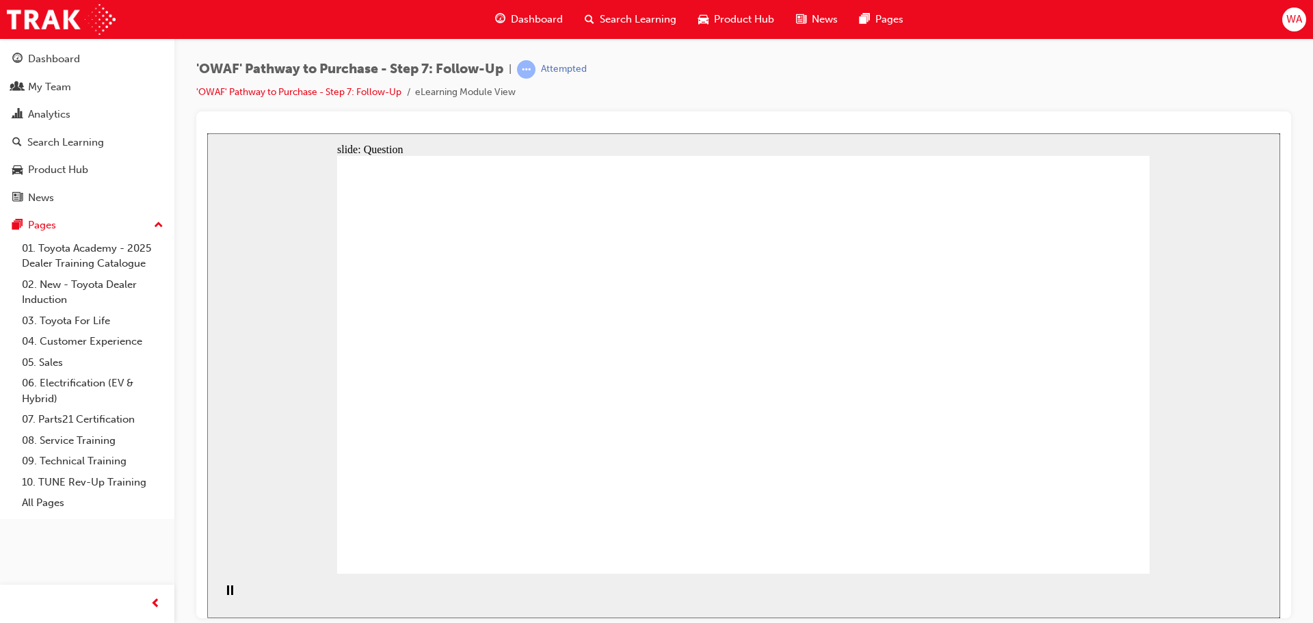
radio input "true"
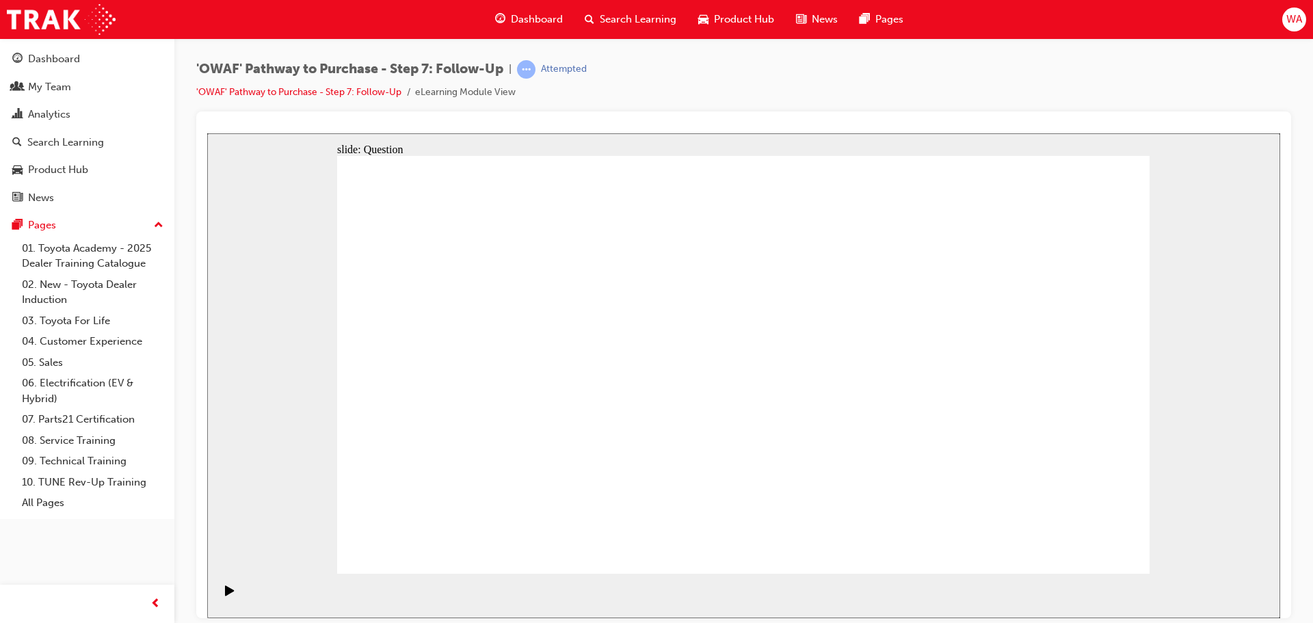
radio input "true"
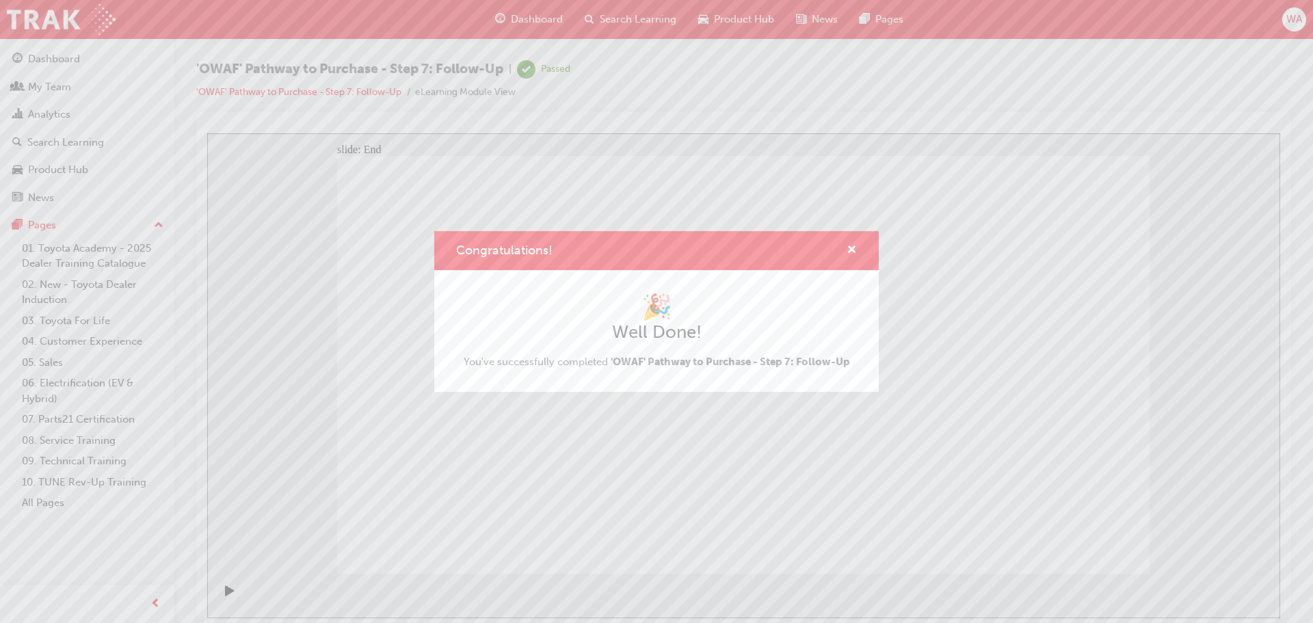
click at [705, 315] on h1 "🎉" at bounding box center [657, 307] width 386 height 30
click at [1091, 364] on div "Congratulations! 🎉 Well Done! You've successfully completed 'OWAF' Pathway to P…" at bounding box center [656, 311] width 1313 height 623
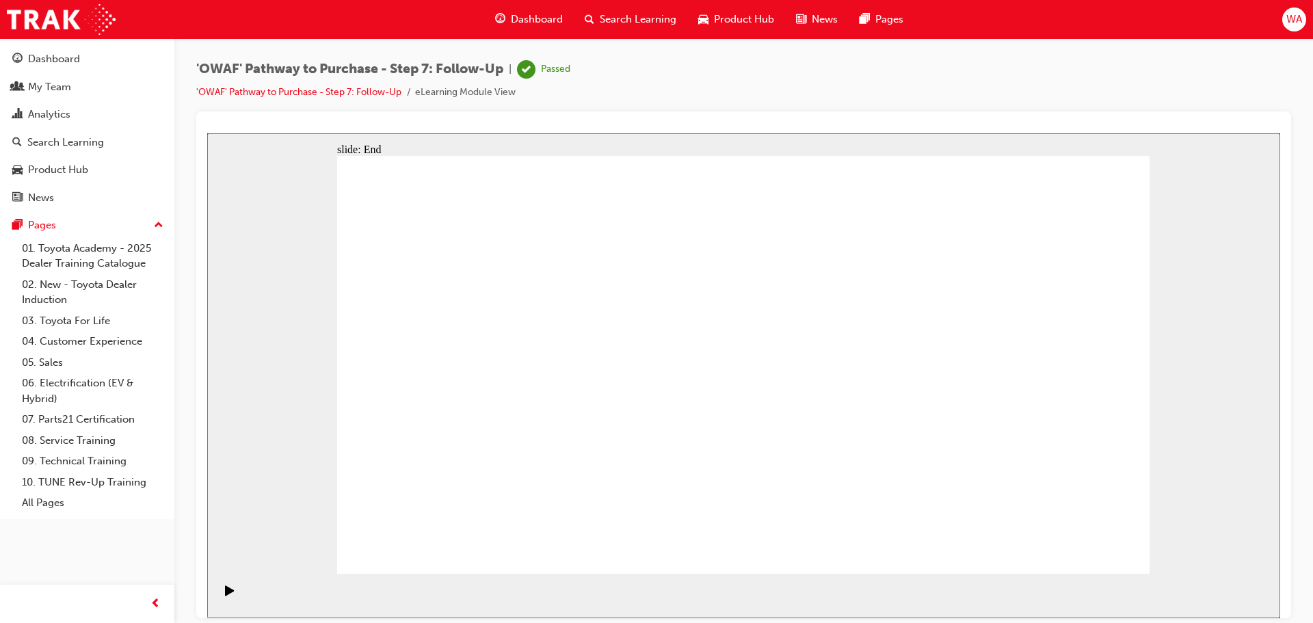
click at [624, 21] on span "Search Learning" at bounding box center [638, 20] width 77 height 16
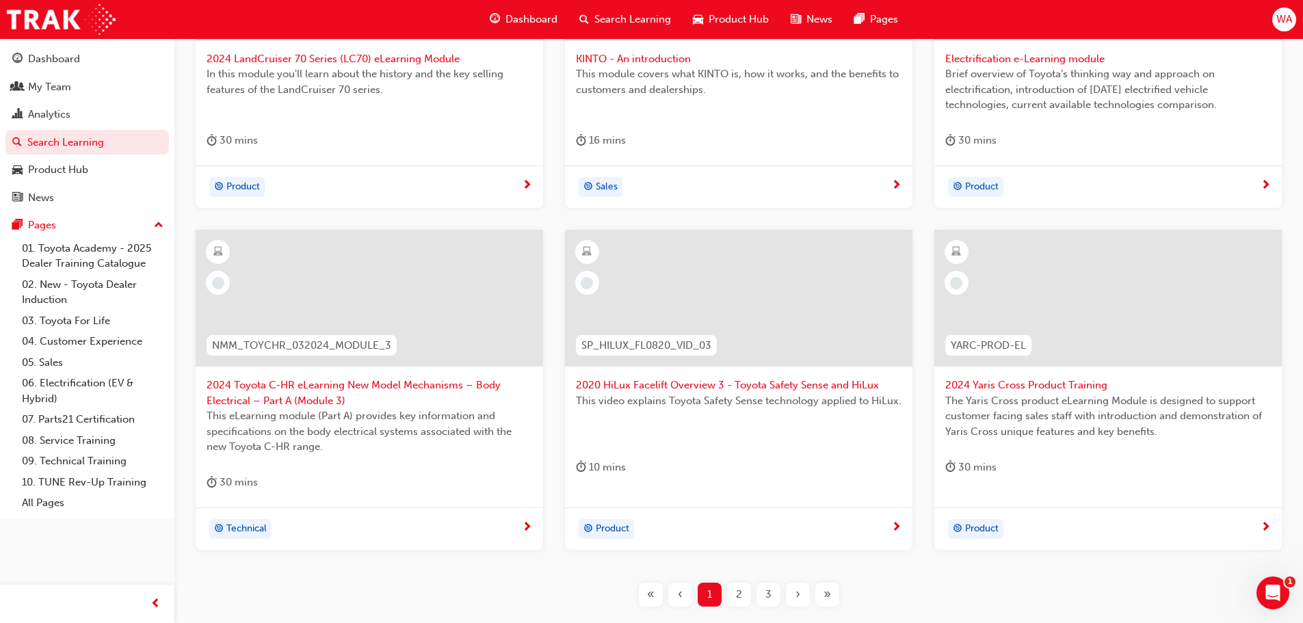
scroll to position [507, 0]
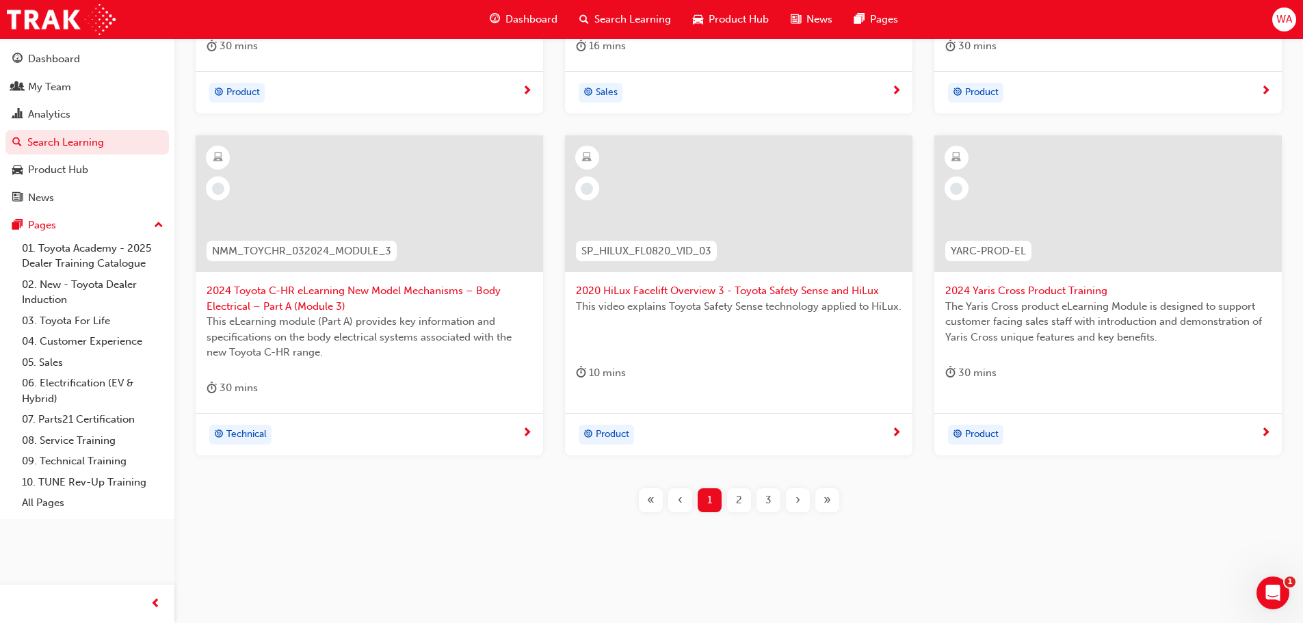
click at [734, 505] on div "2" at bounding box center [739, 500] width 24 height 24
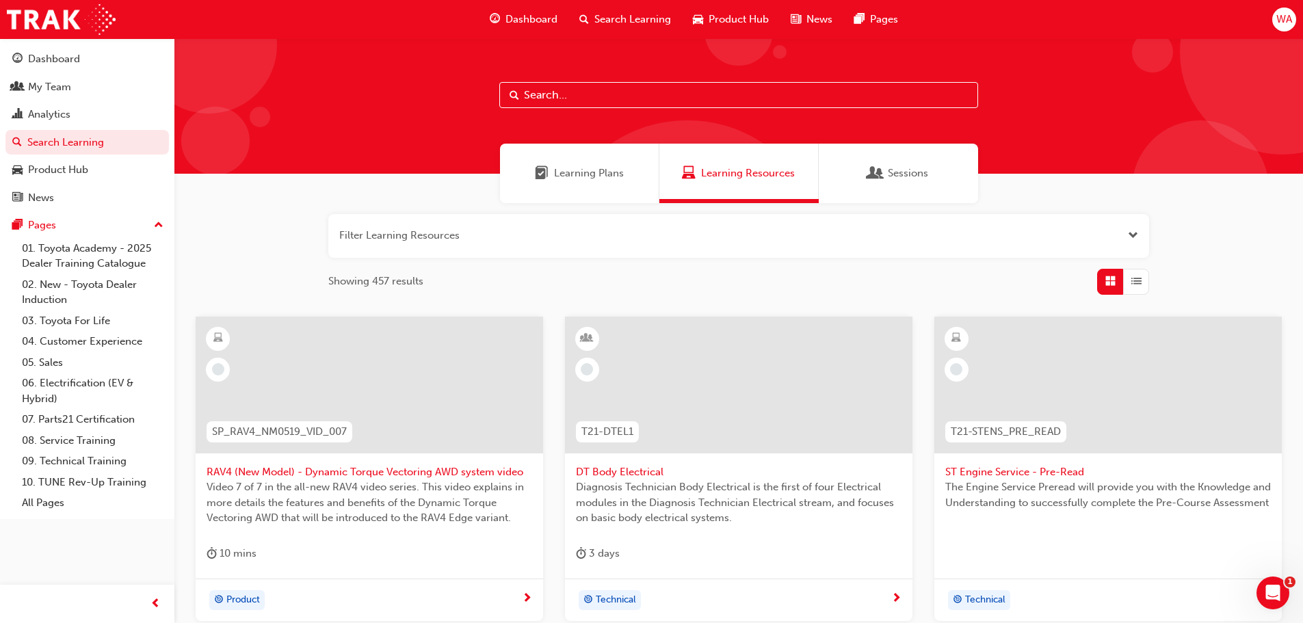
drag, startPoint x: 609, startPoint y: 245, endPoint x: 553, endPoint y: 246, distance: 56.1
click at [567, 246] on button "button" at bounding box center [738, 236] width 821 height 44
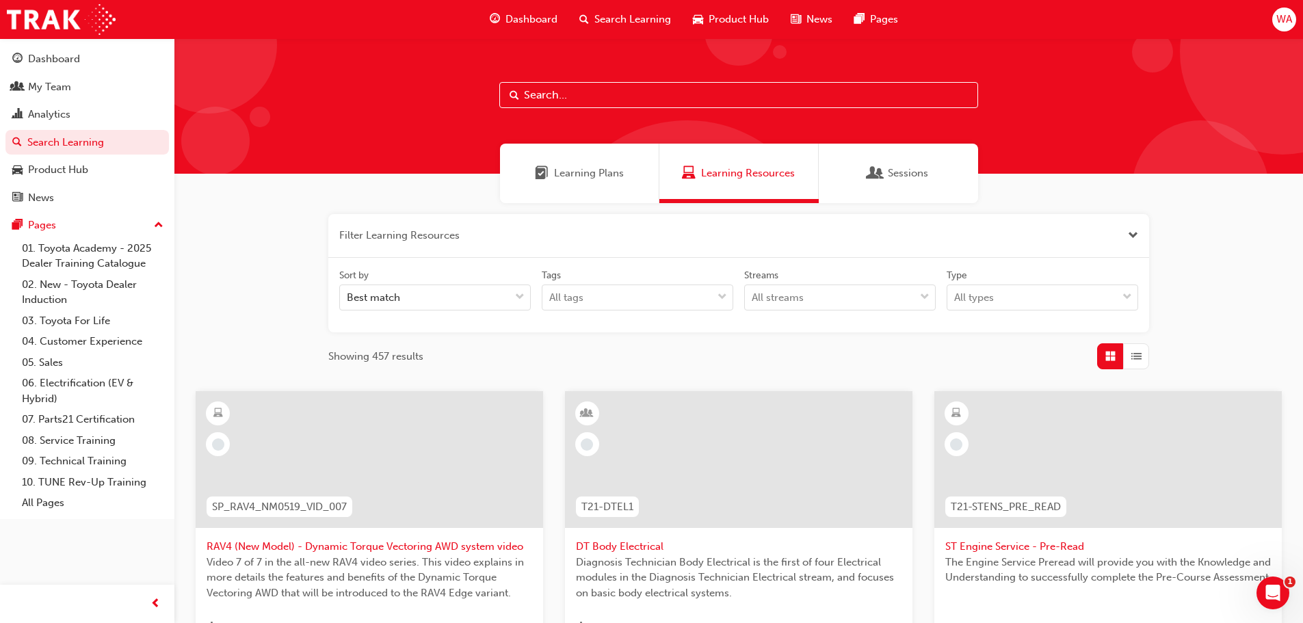
click at [540, 228] on button "button" at bounding box center [738, 236] width 821 height 44
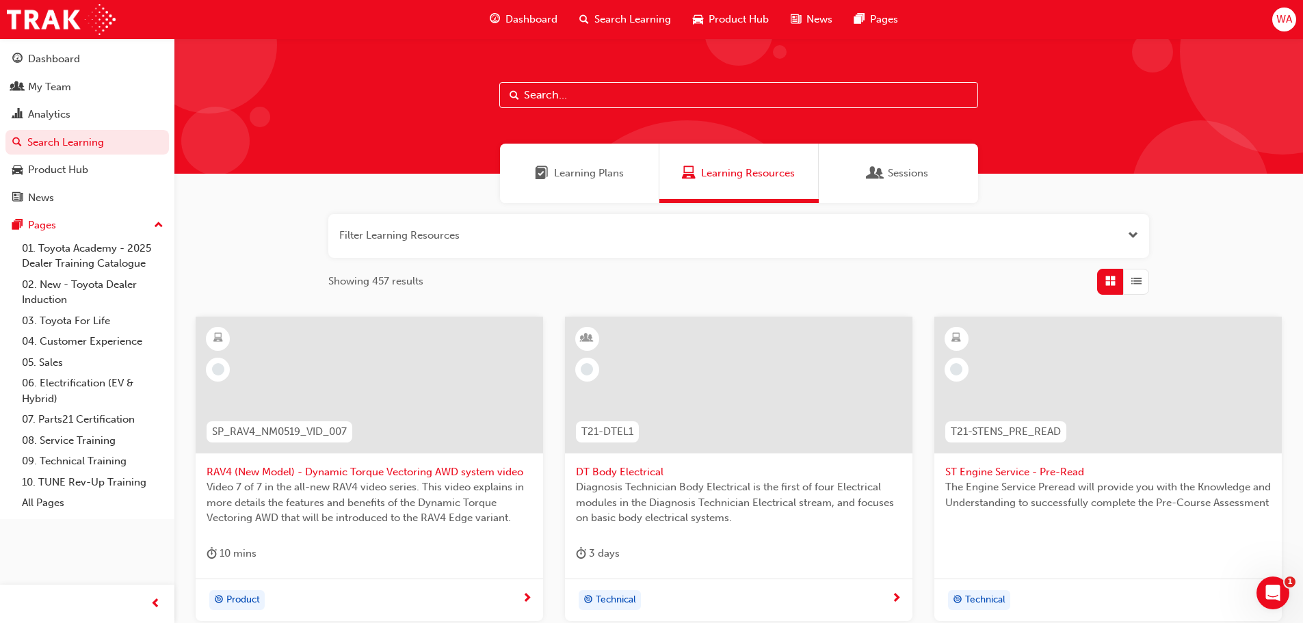
click at [328, 214] on button "button" at bounding box center [738, 236] width 821 height 44
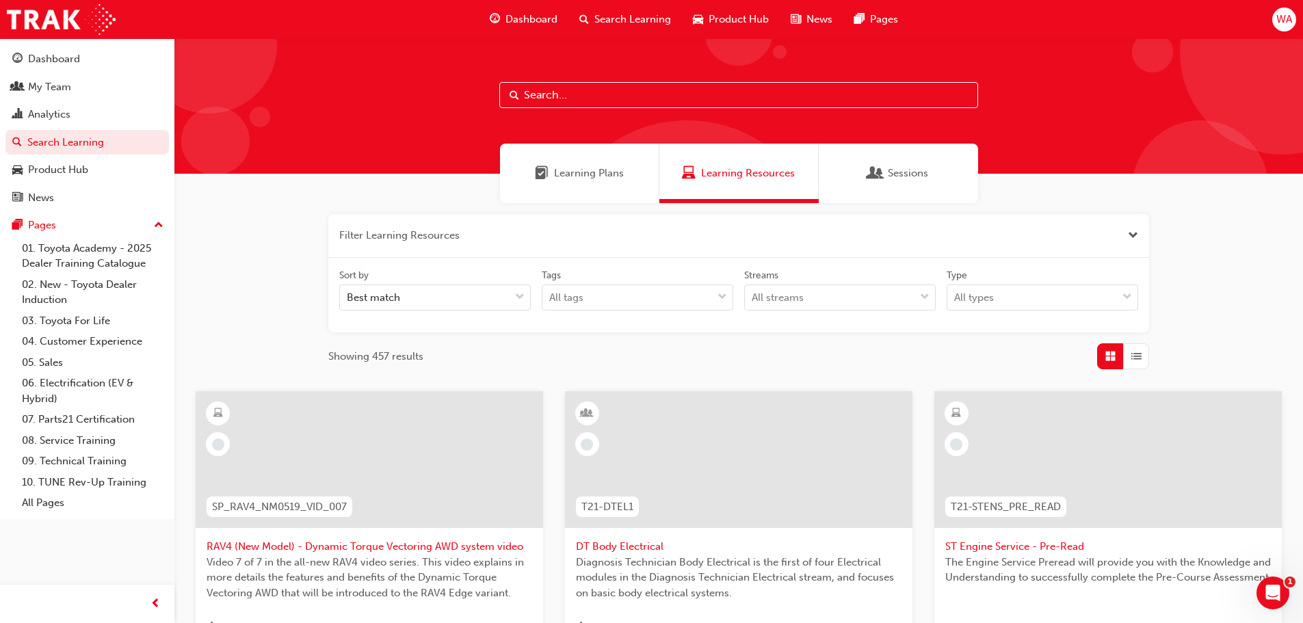
click at [532, 230] on button "button" at bounding box center [738, 236] width 821 height 44
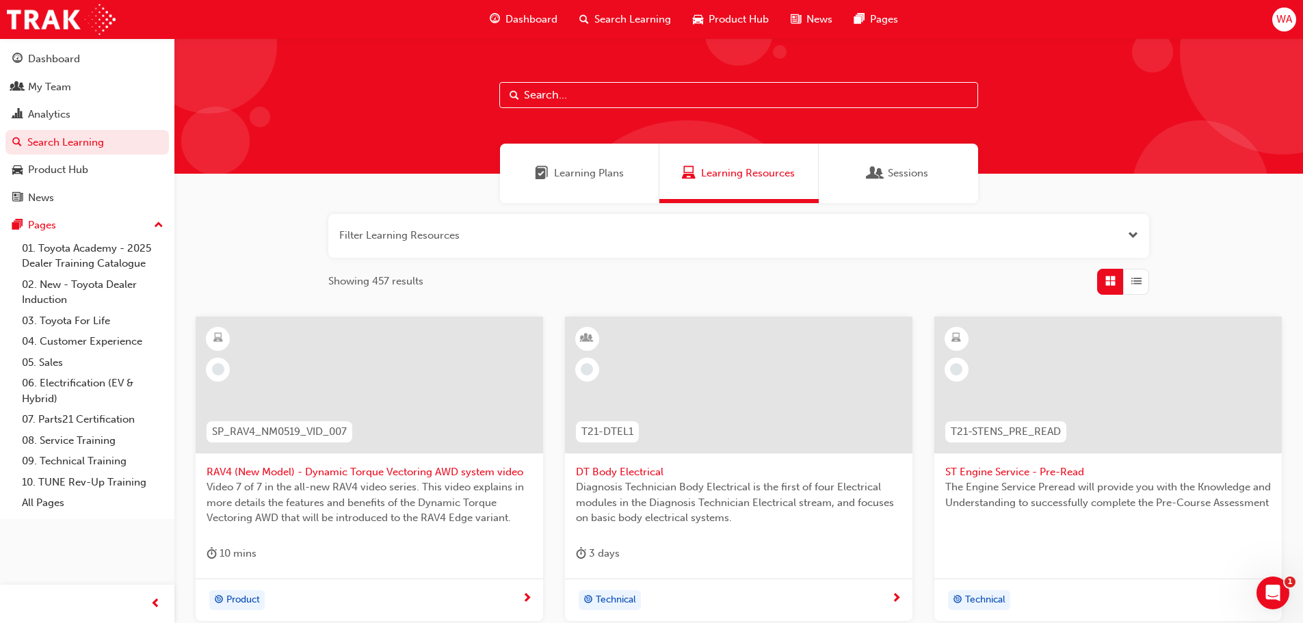
click at [526, 230] on button "button" at bounding box center [738, 236] width 821 height 44
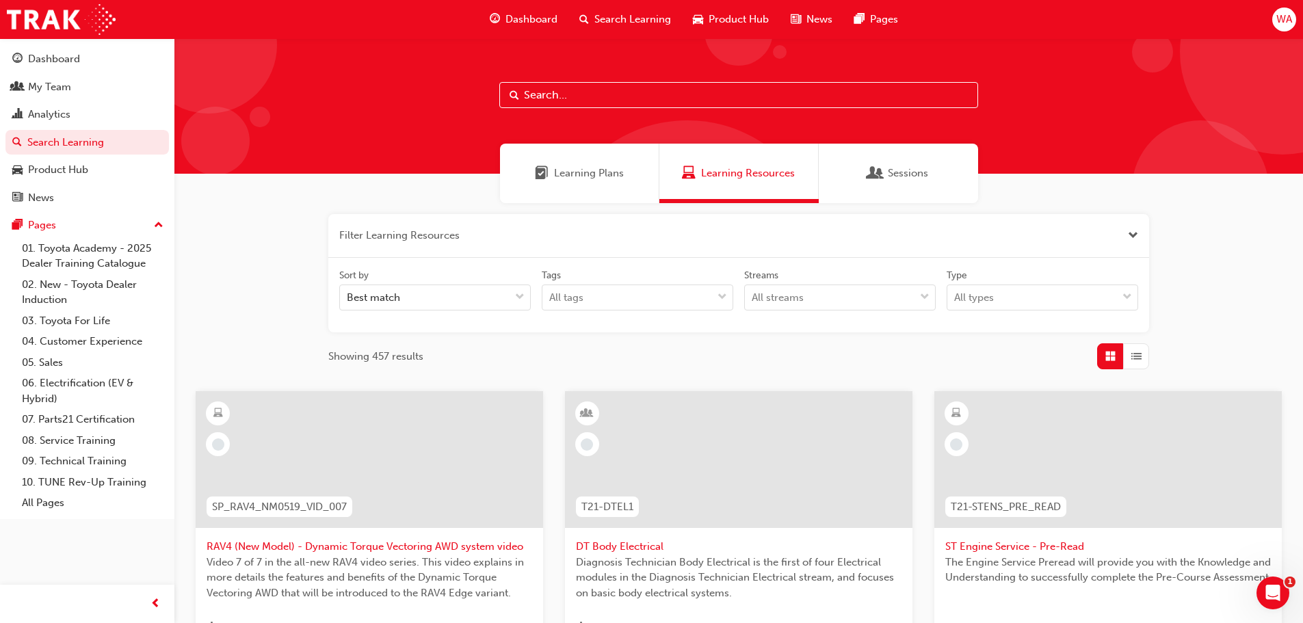
click at [528, 230] on button "button" at bounding box center [738, 236] width 821 height 44
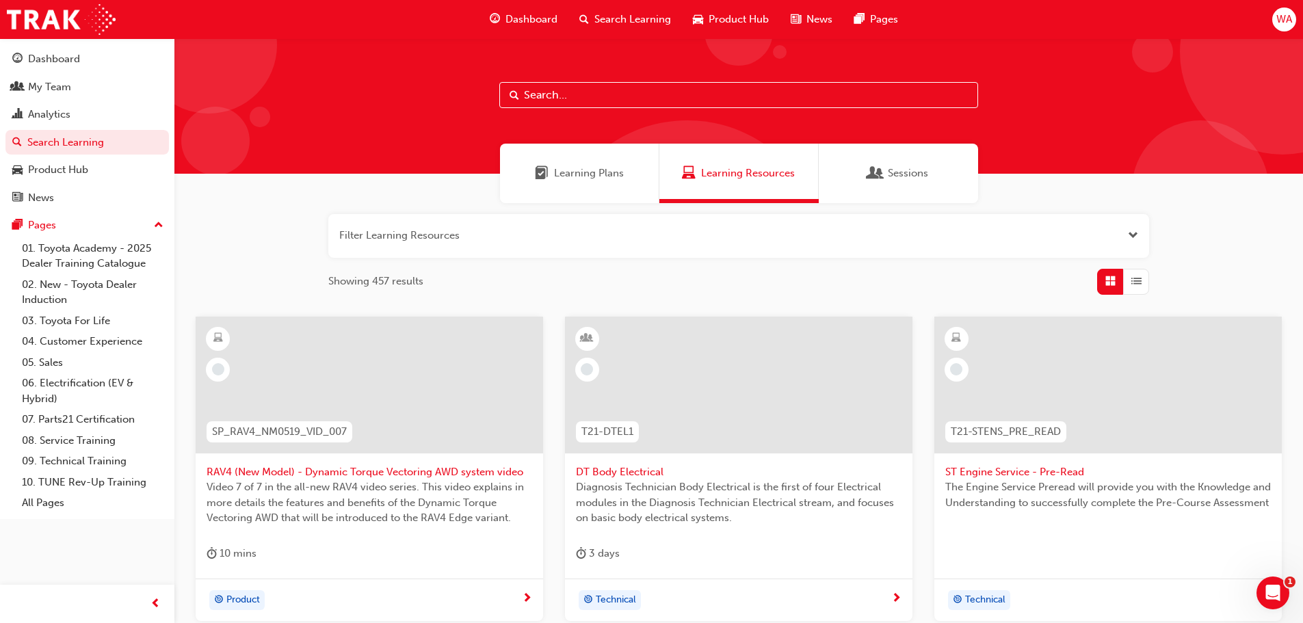
click at [528, 230] on button "button" at bounding box center [738, 236] width 821 height 44
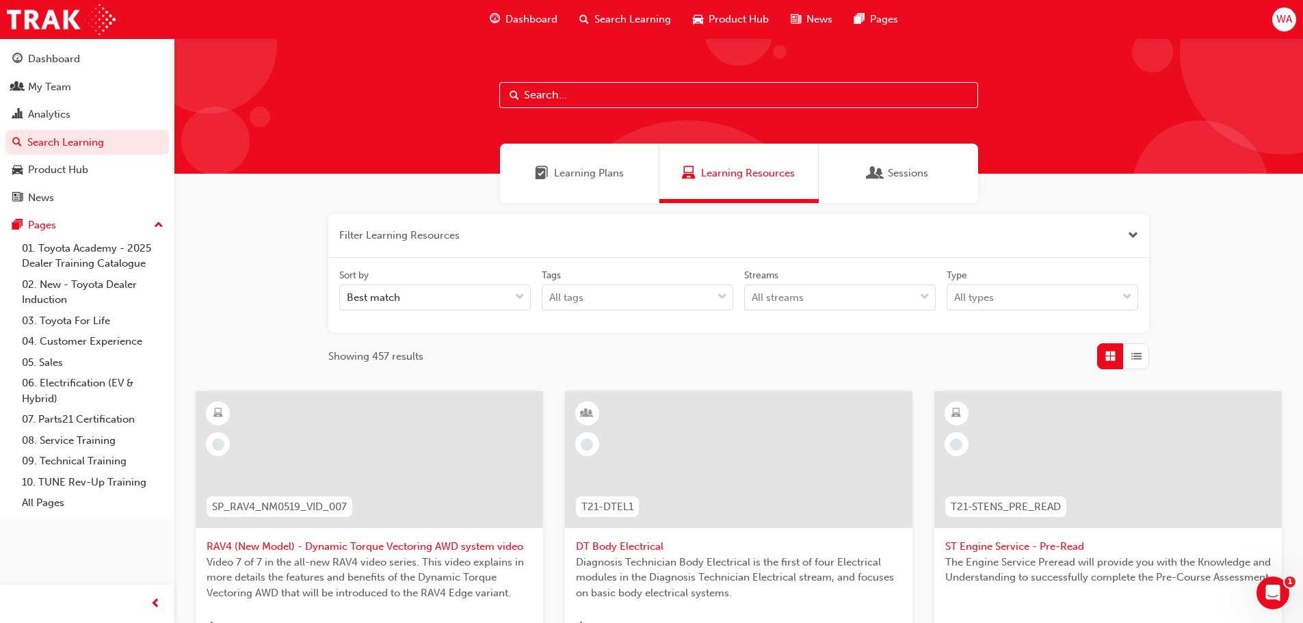
click at [528, 230] on button "button" at bounding box center [738, 236] width 821 height 44
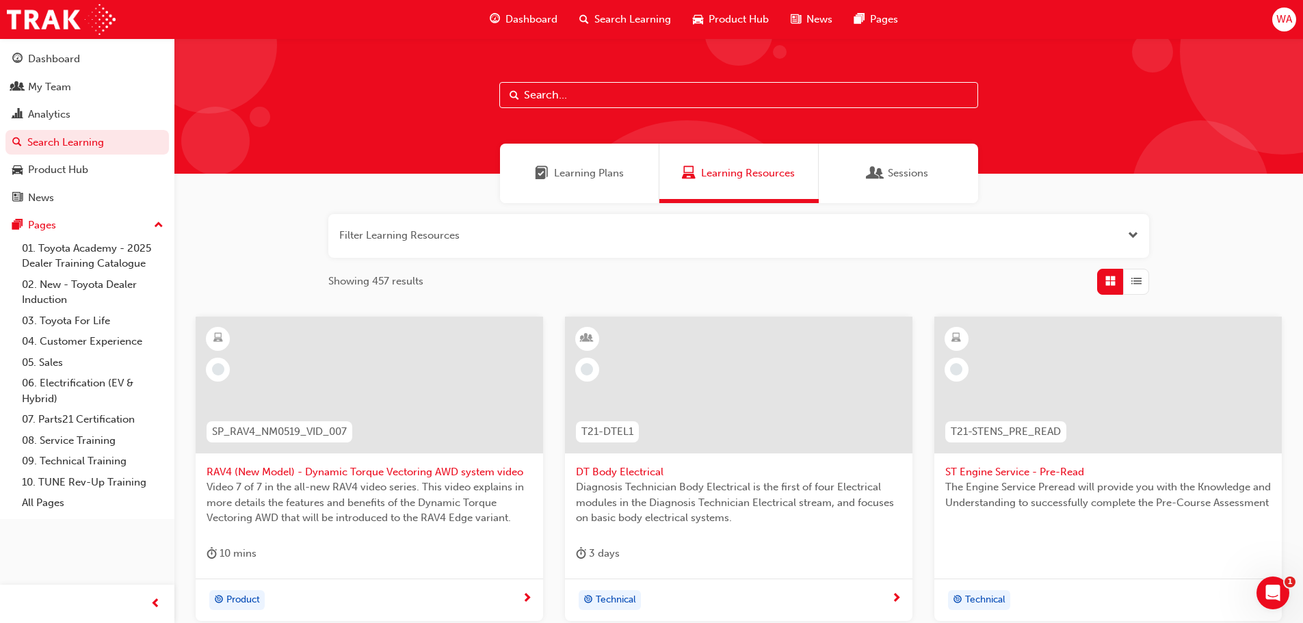
click at [528, 230] on button "button" at bounding box center [738, 236] width 821 height 44
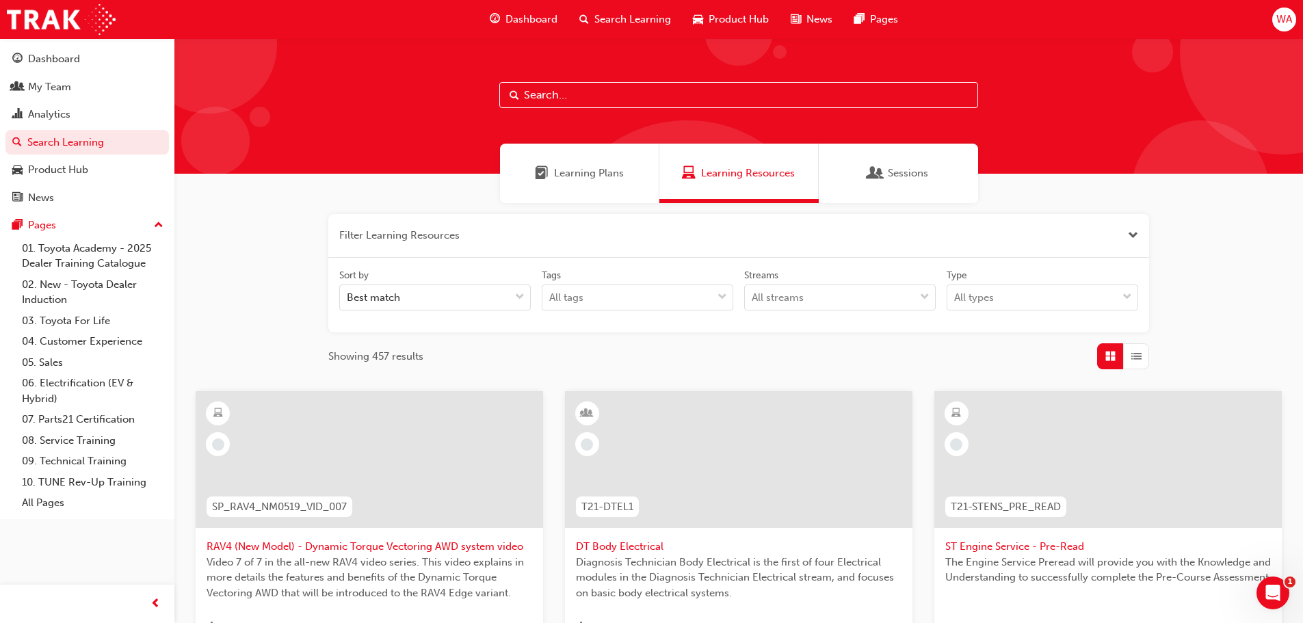
click at [576, 92] on input "text" at bounding box center [738, 95] width 479 height 26
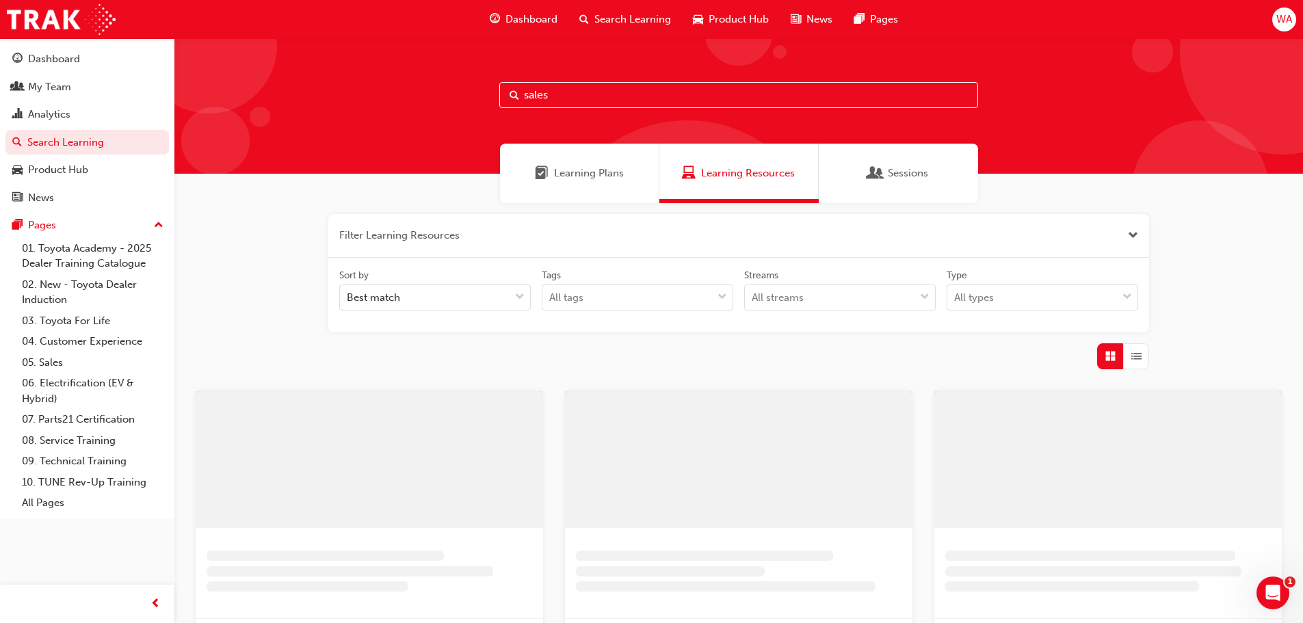
type input "sales"
